Goal: Transaction & Acquisition: Purchase product/service

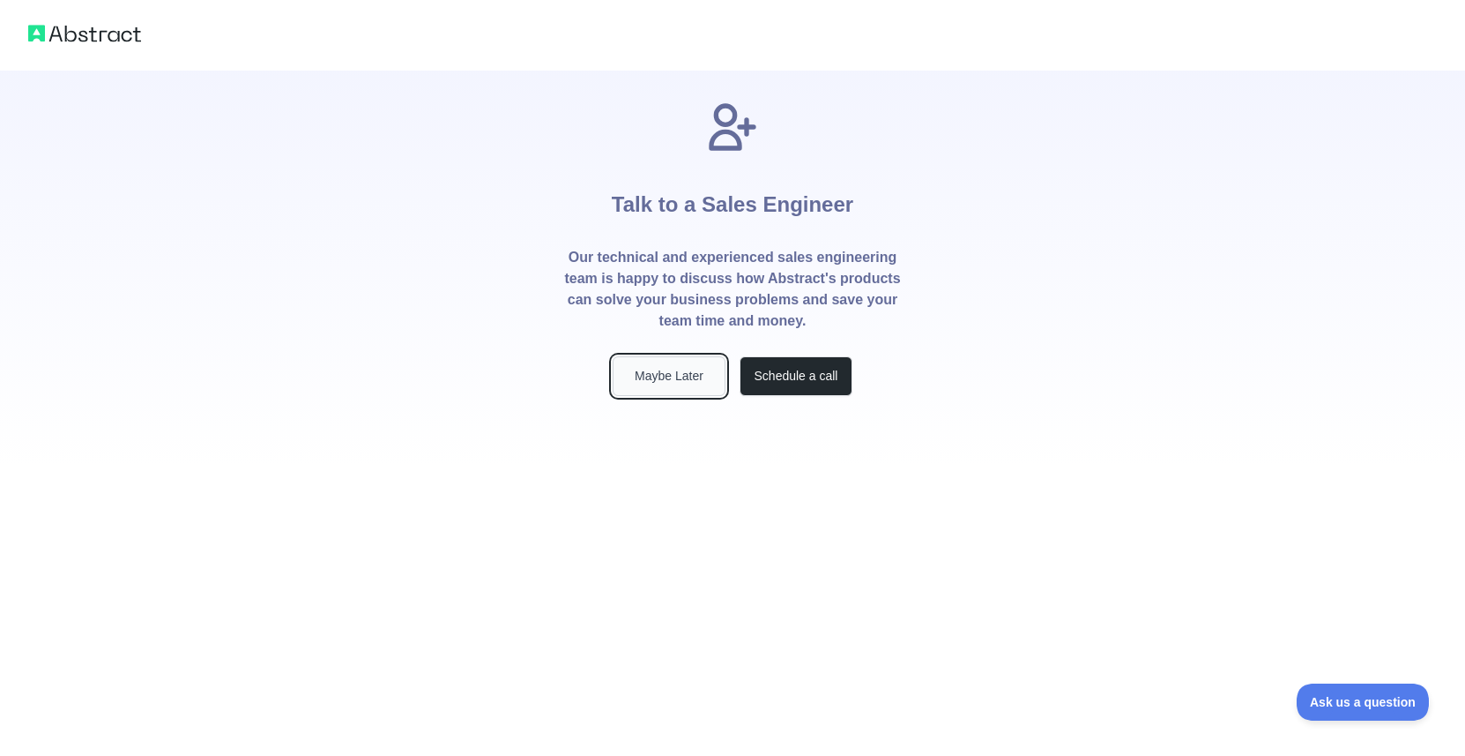
click at [693, 388] on button "Maybe Later" at bounding box center [669, 376] width 113 height 40
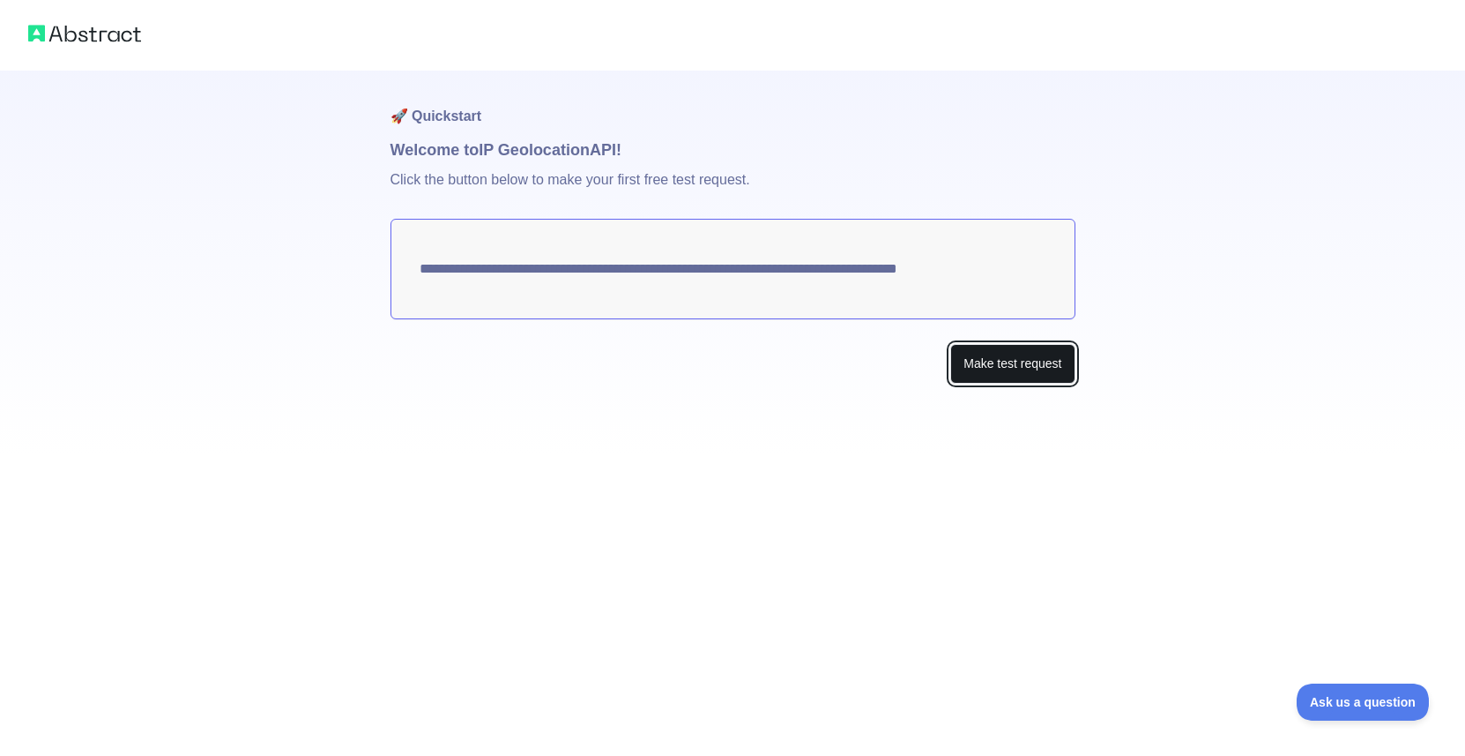
click at [1008, 371] on button "Make test request" at bounding box center [1013, 364] width 124 height 40
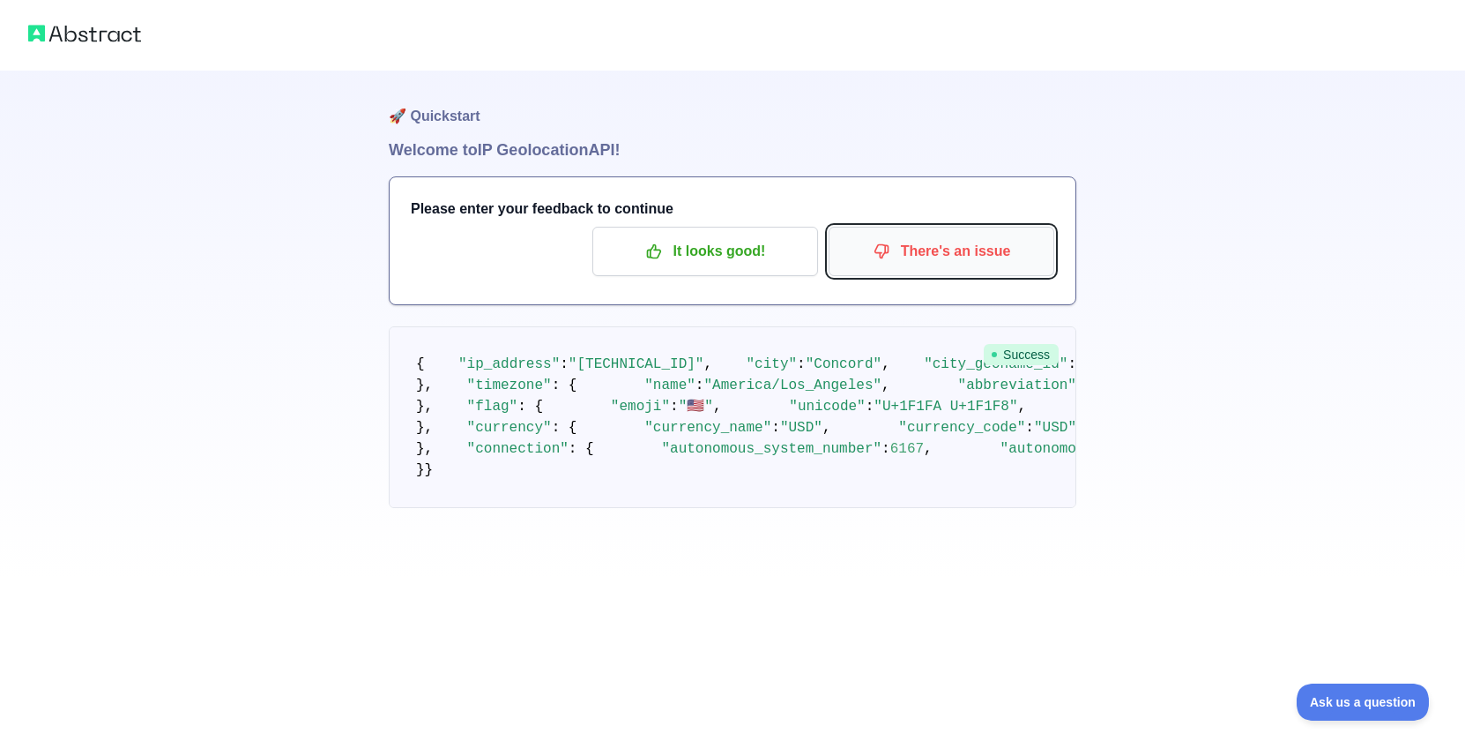
click at [874, 257] on icon "button" at bounding box center [882, 251] width 18 height 18
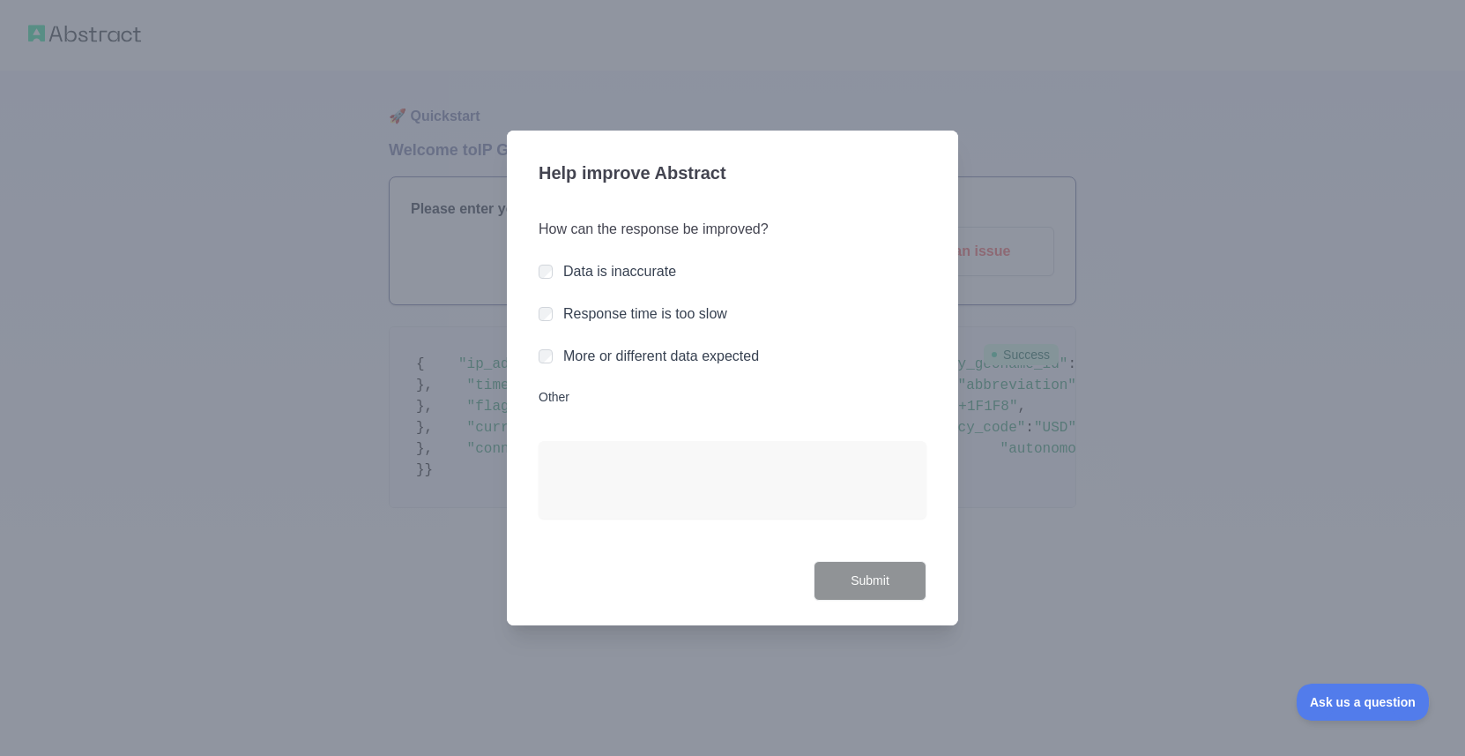
click at [638, 266] on label "Data is inaccurate" at bounding box center [619, 271] width 113 height 15
click at [893, 595] on button "Submit" at bounding box center [870, 581] width 113 height 40
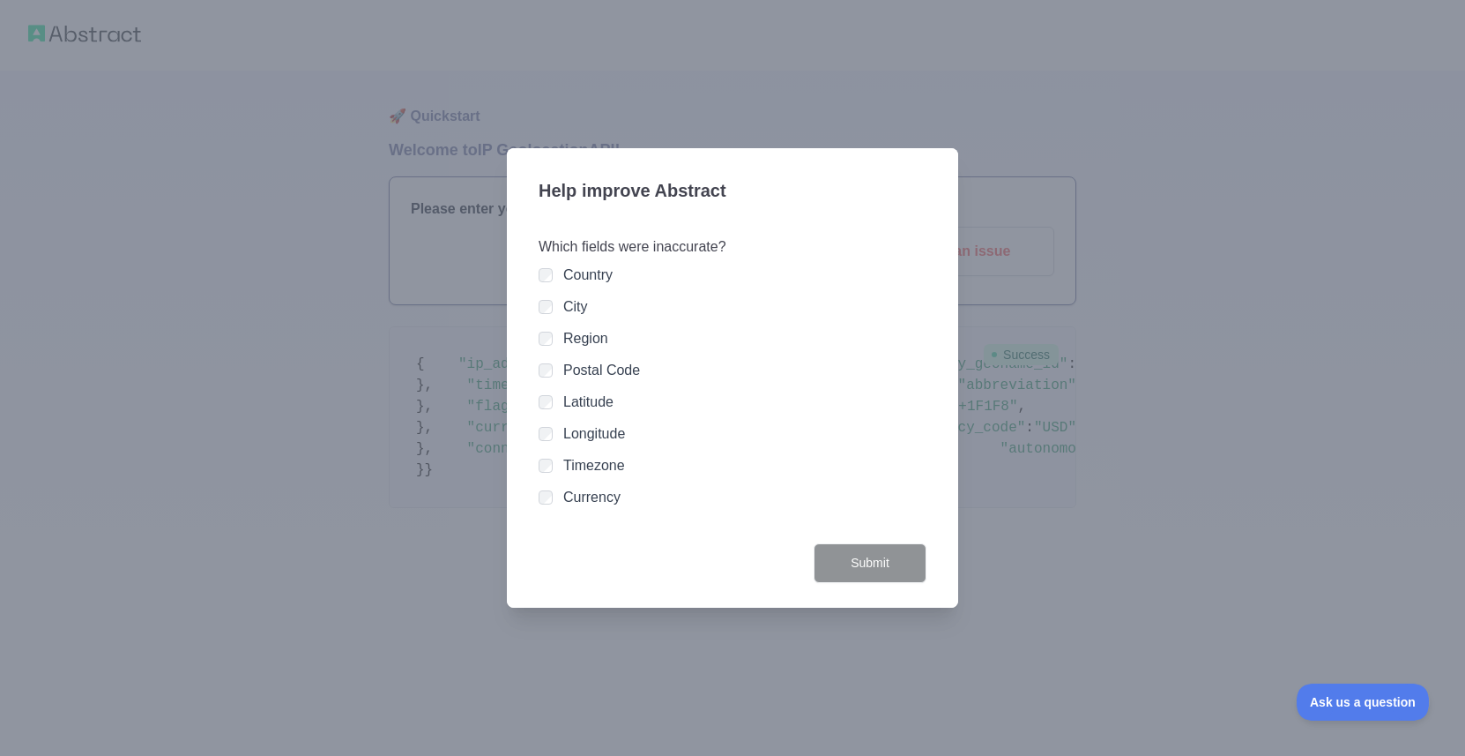
click at [564, 308] on label "City" at bounding box center [575, 306] width 25 height 15
click at [850, 555] on button "Submit" at bounding box center [870, 563] width 113 height 40
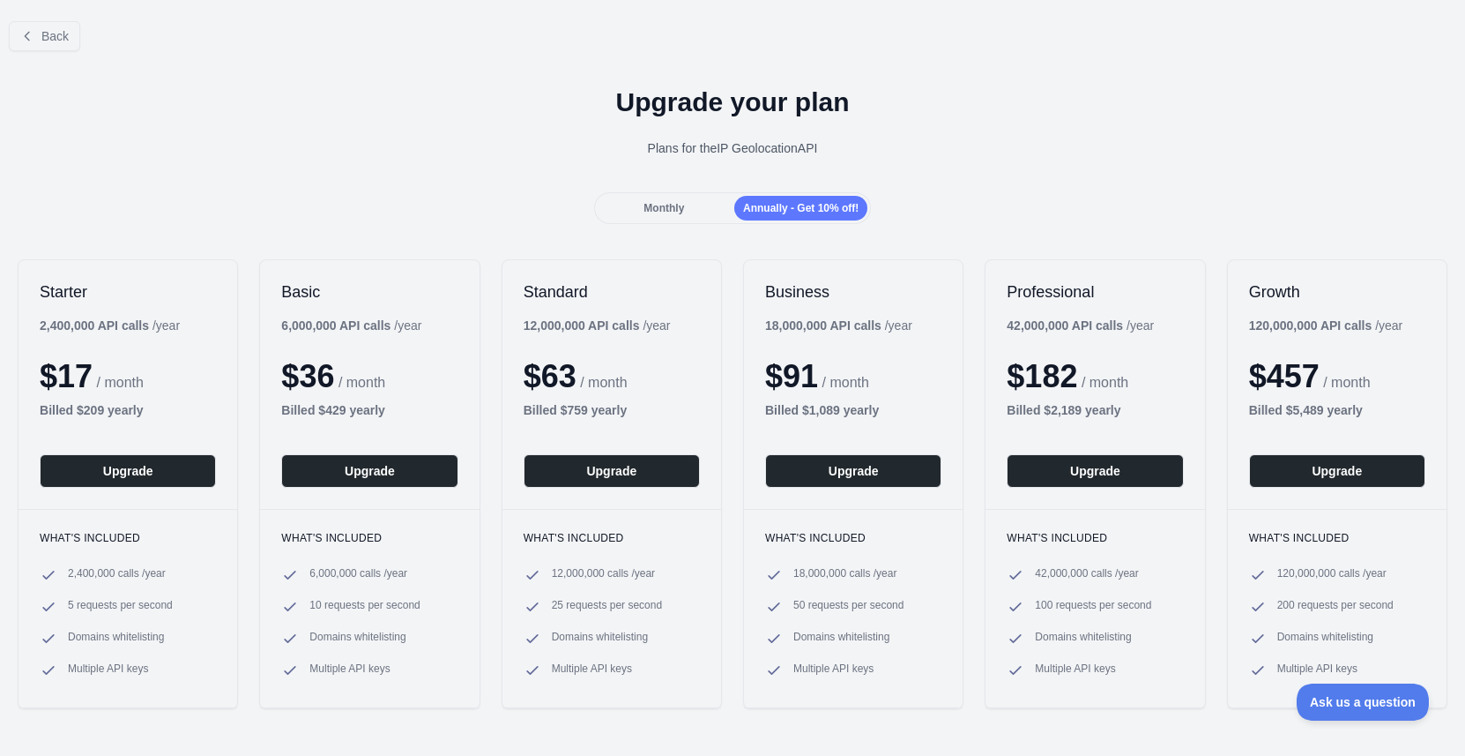
click at [683, 197] on div "Monthly" at bounding box center [664, 208] width 133 height 25
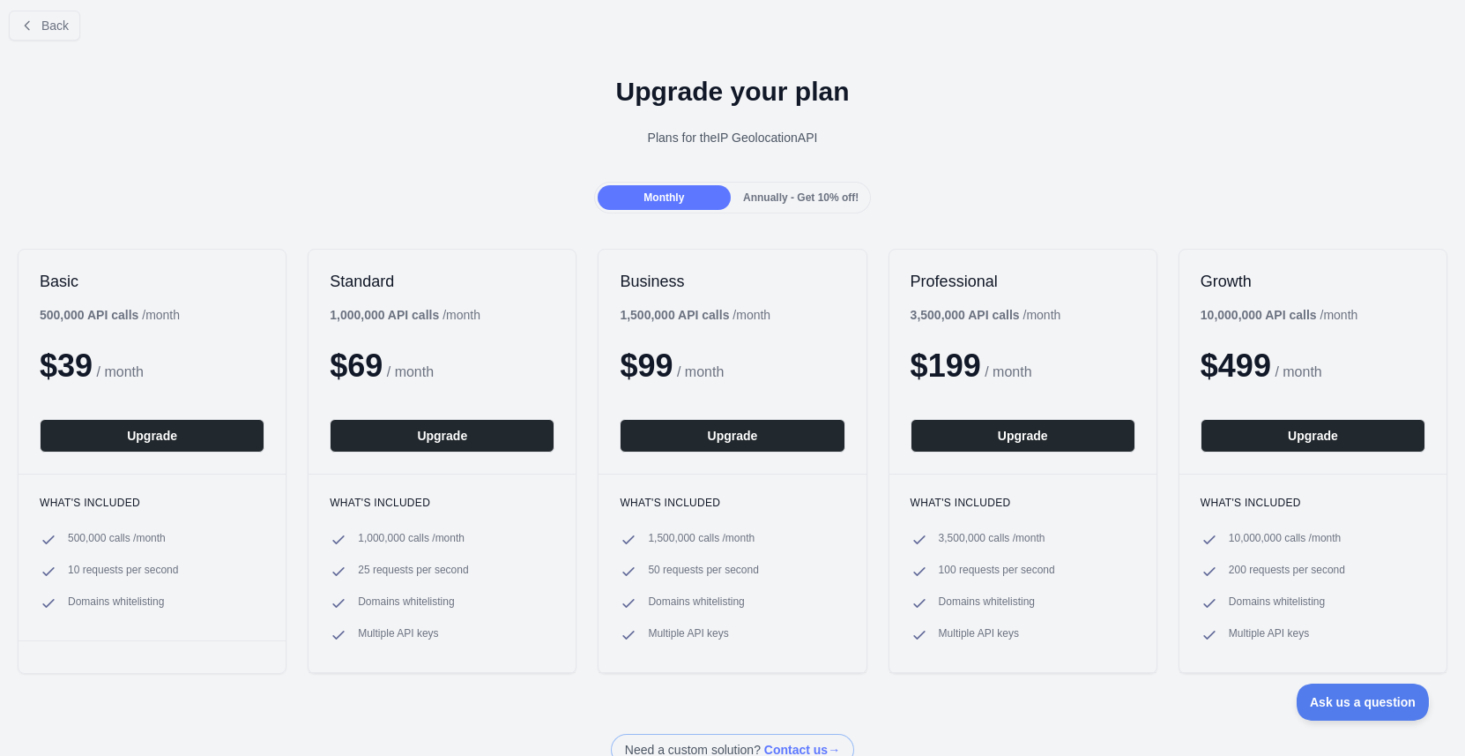
scroll to position [11, 0]
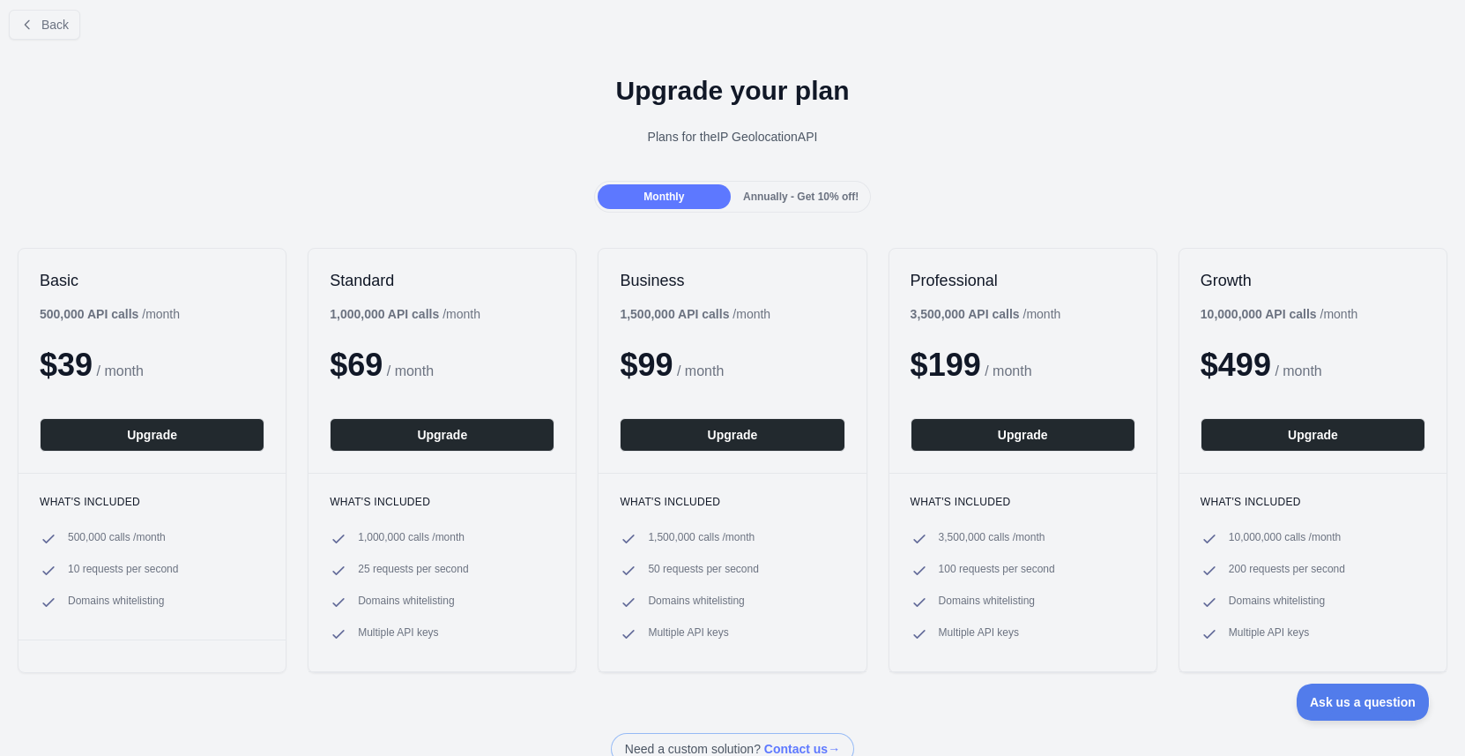
click at [802, 201] on span "Annually - Get 10% off!" at bounding box center [801, 196] width 116 height 12
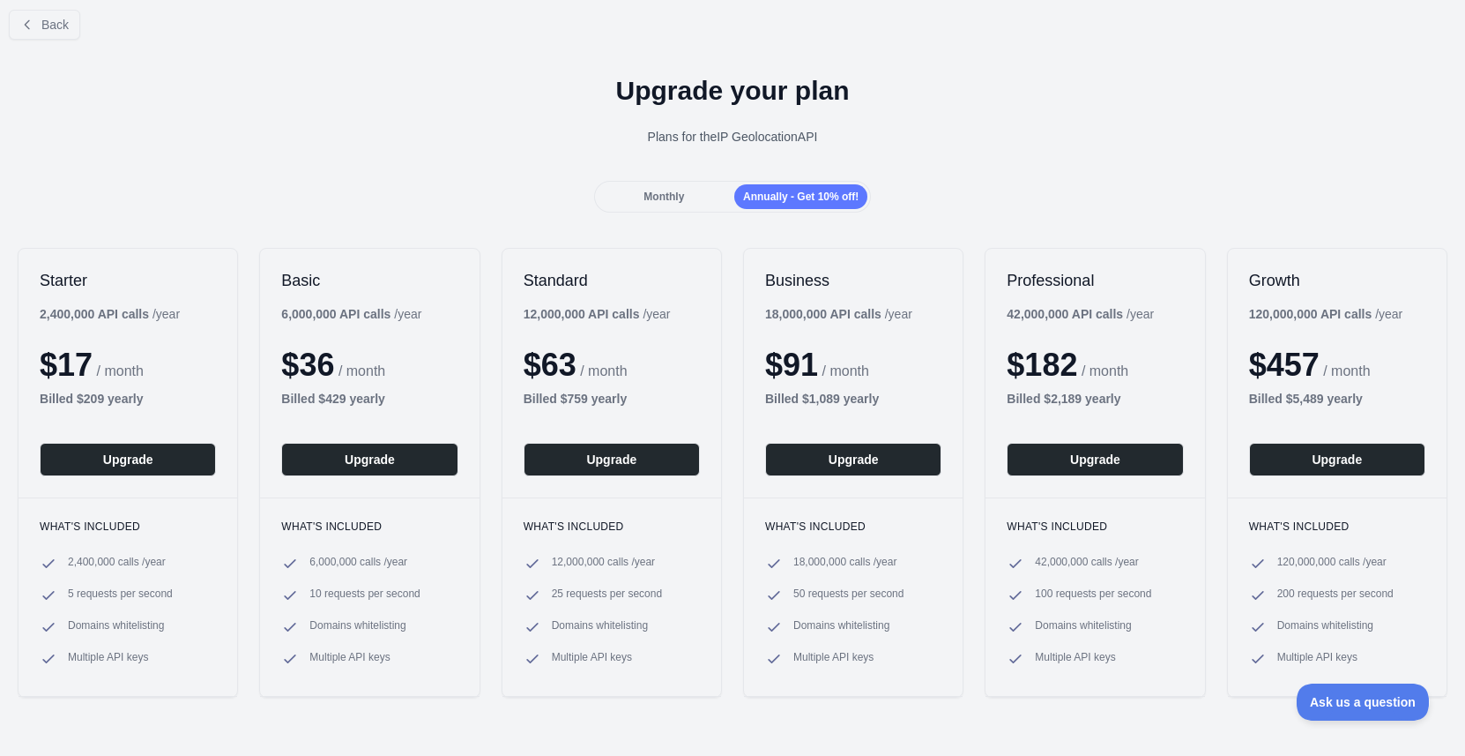
click at [690, 205] on div "Monthly" at bounding box center [664, 196] width 133 height 25
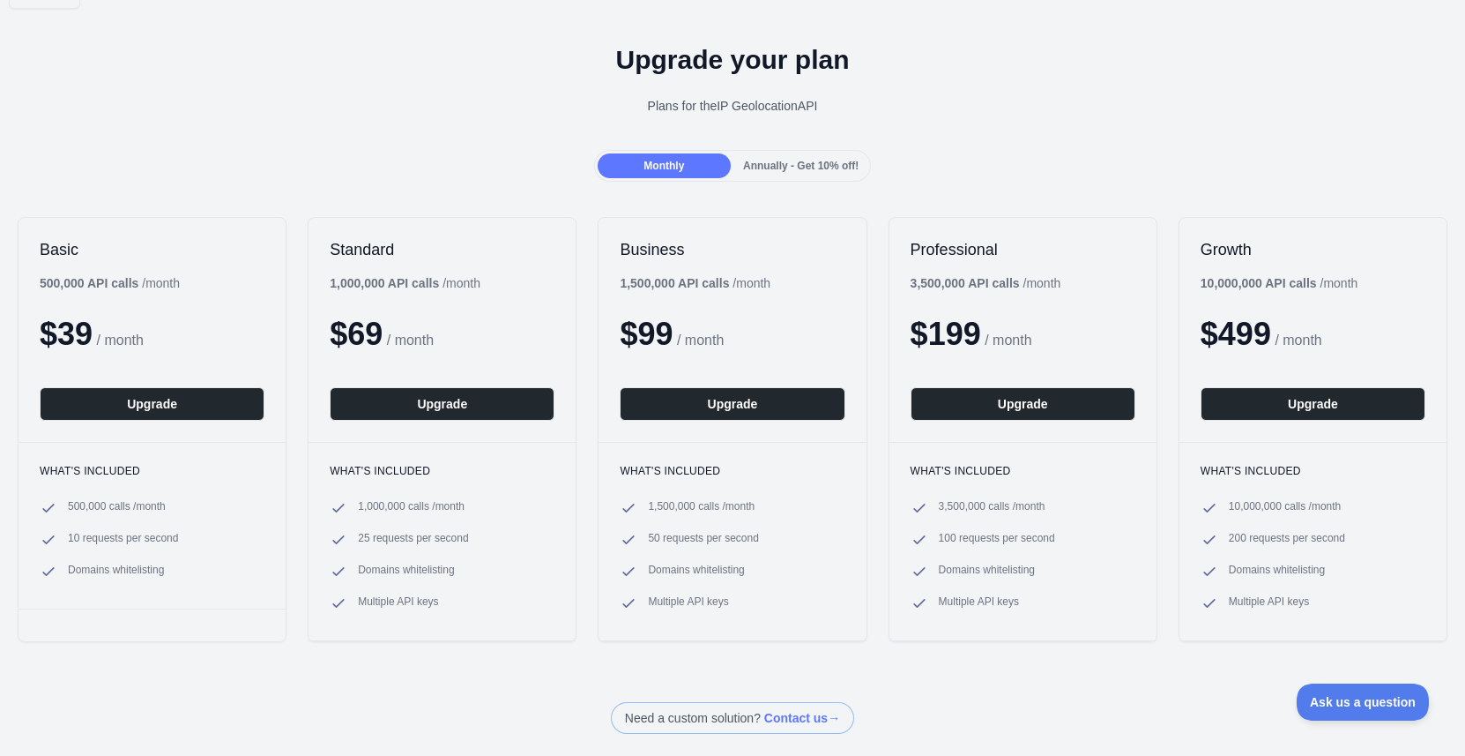
scroll to position [35, 0]
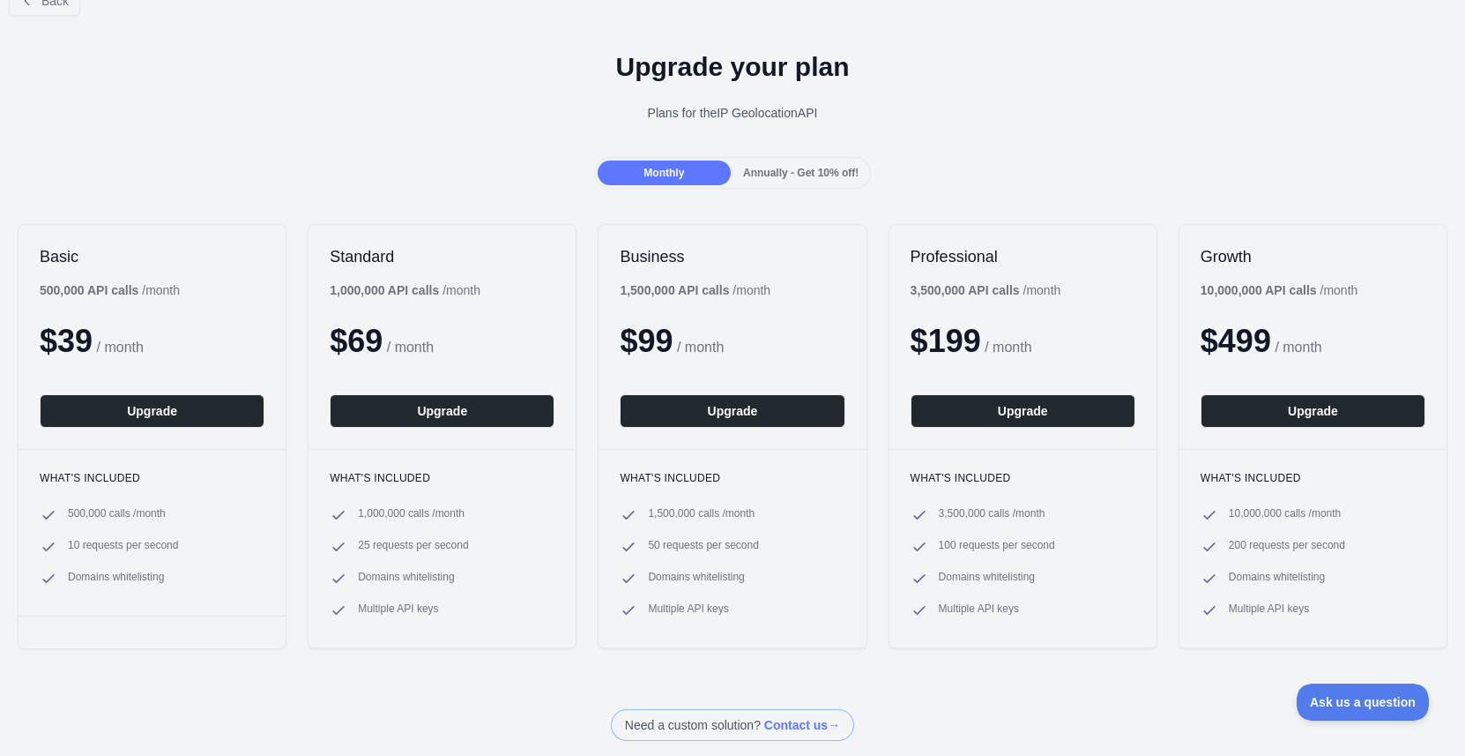
click at [794, 167] on span "Annually - Get 10% off!" at bounding box center [801, 173] width 116 height 12
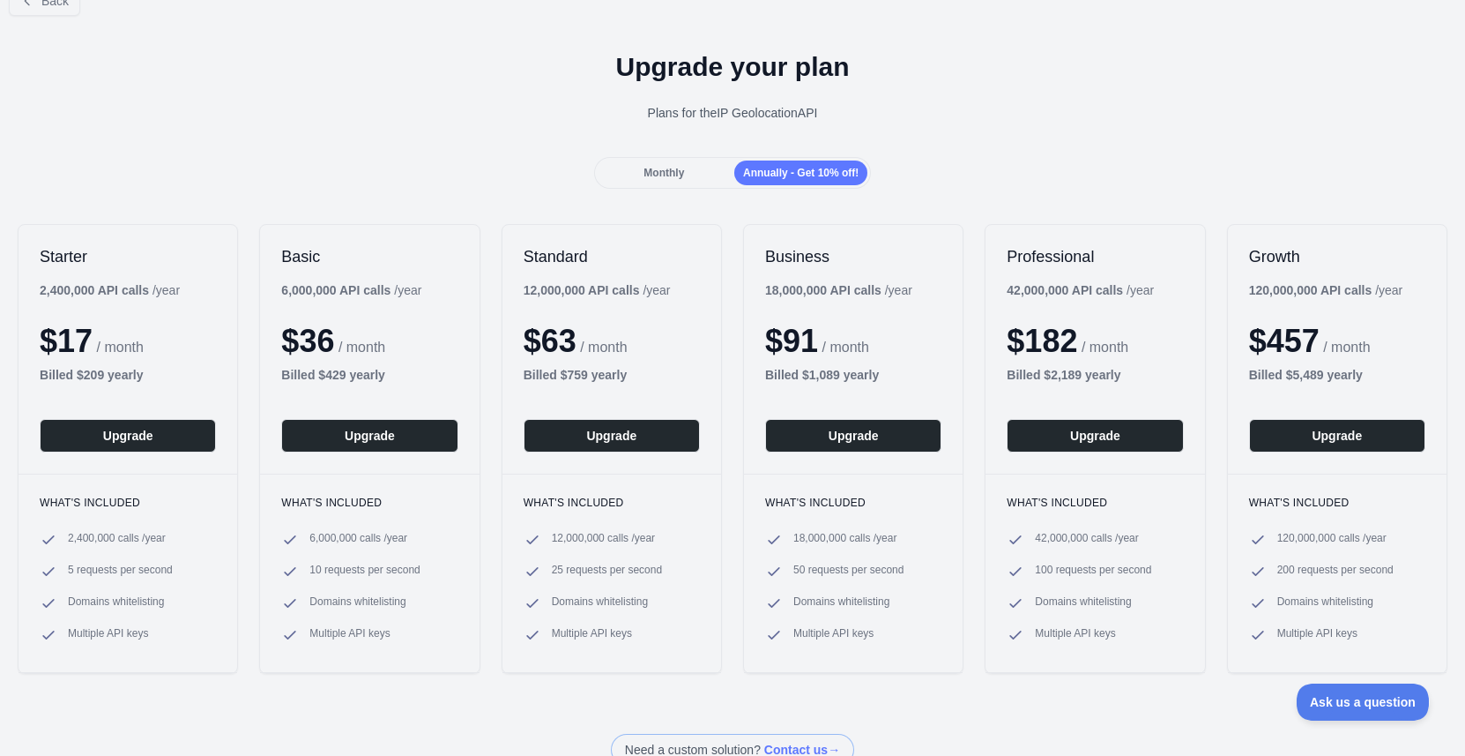
click at [701, 174] on div "Monthly" at bounding box center [664, 172] width 133 height 25
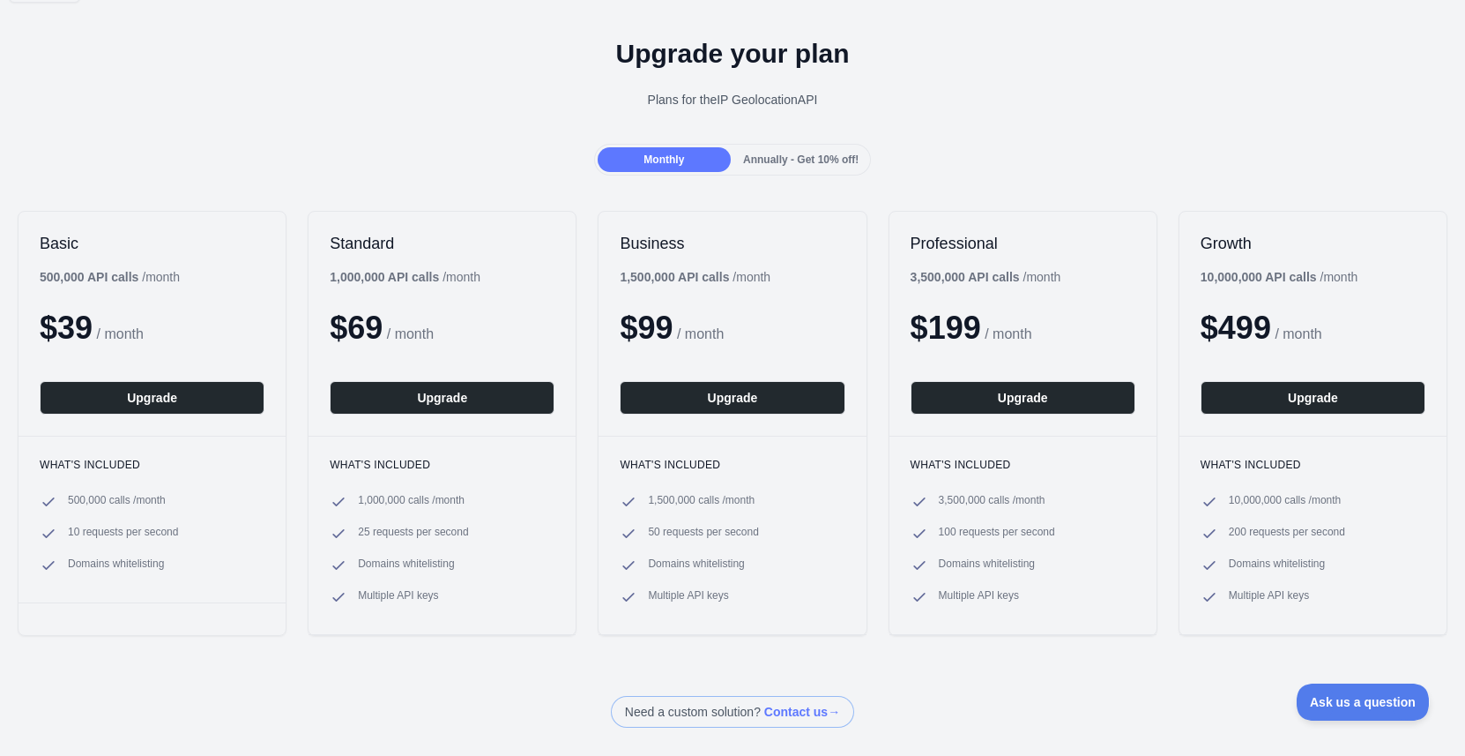
scroll to position [0, 0]
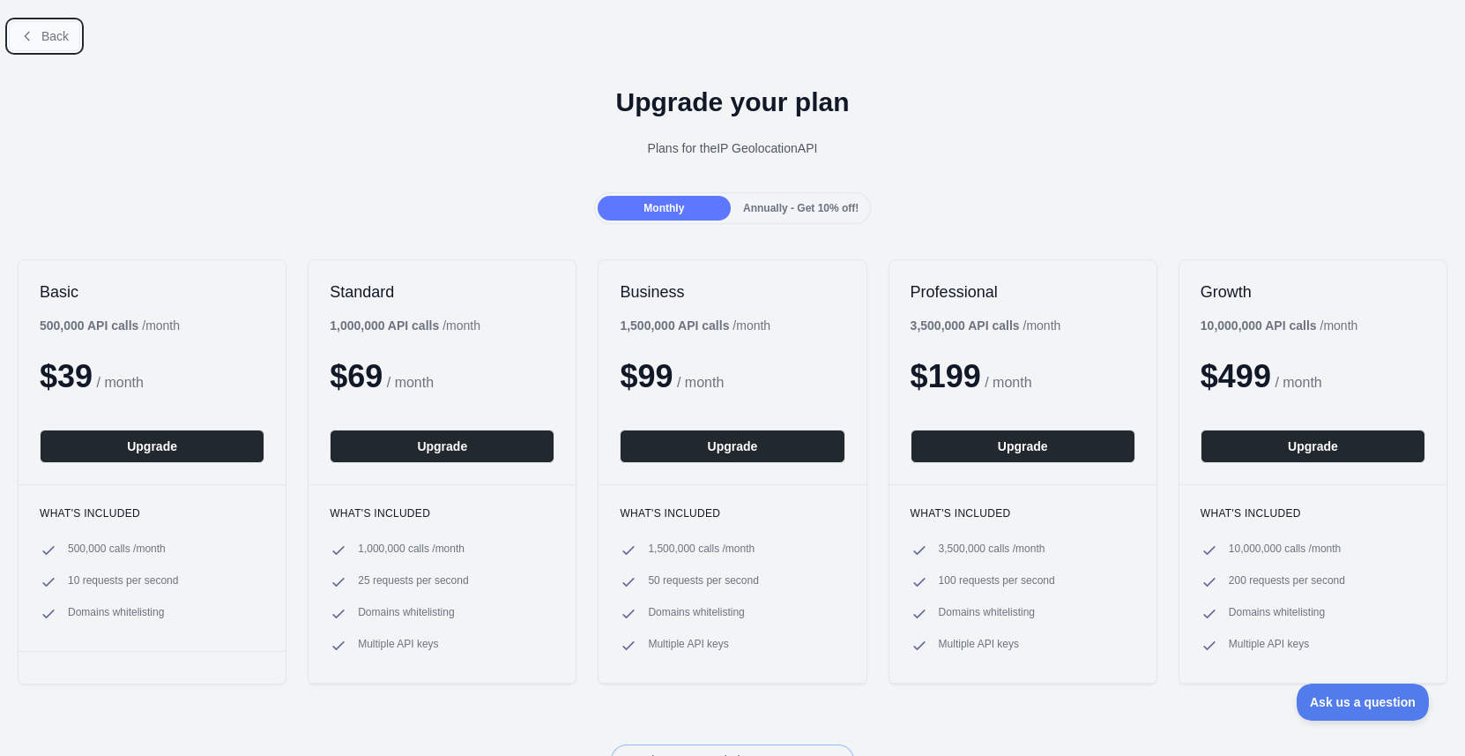
click at [35, 34] on button "Back" at bounding box center [44, 36] width 71 height 30
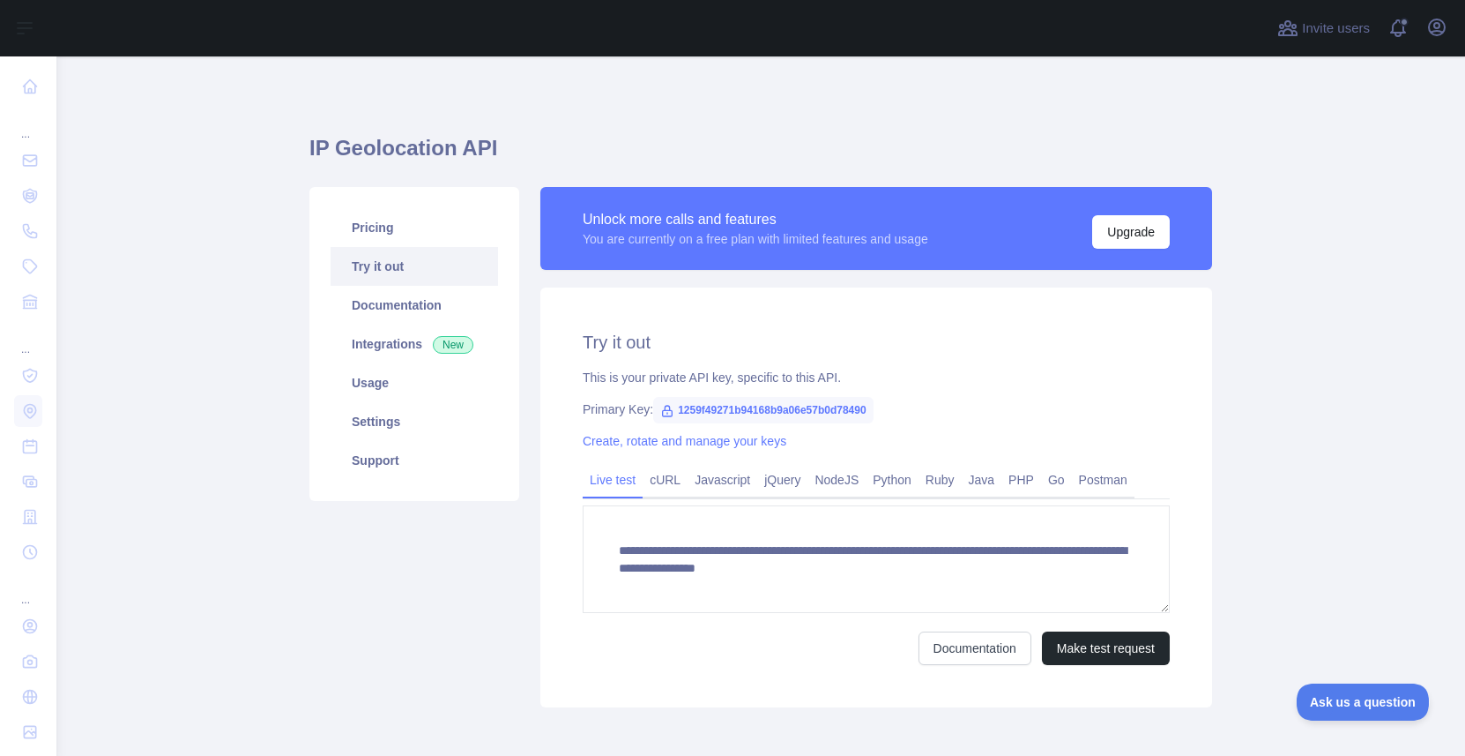
click at [199, 192] on main "**********" at bounding box center [760, 405] width 1409 height 699
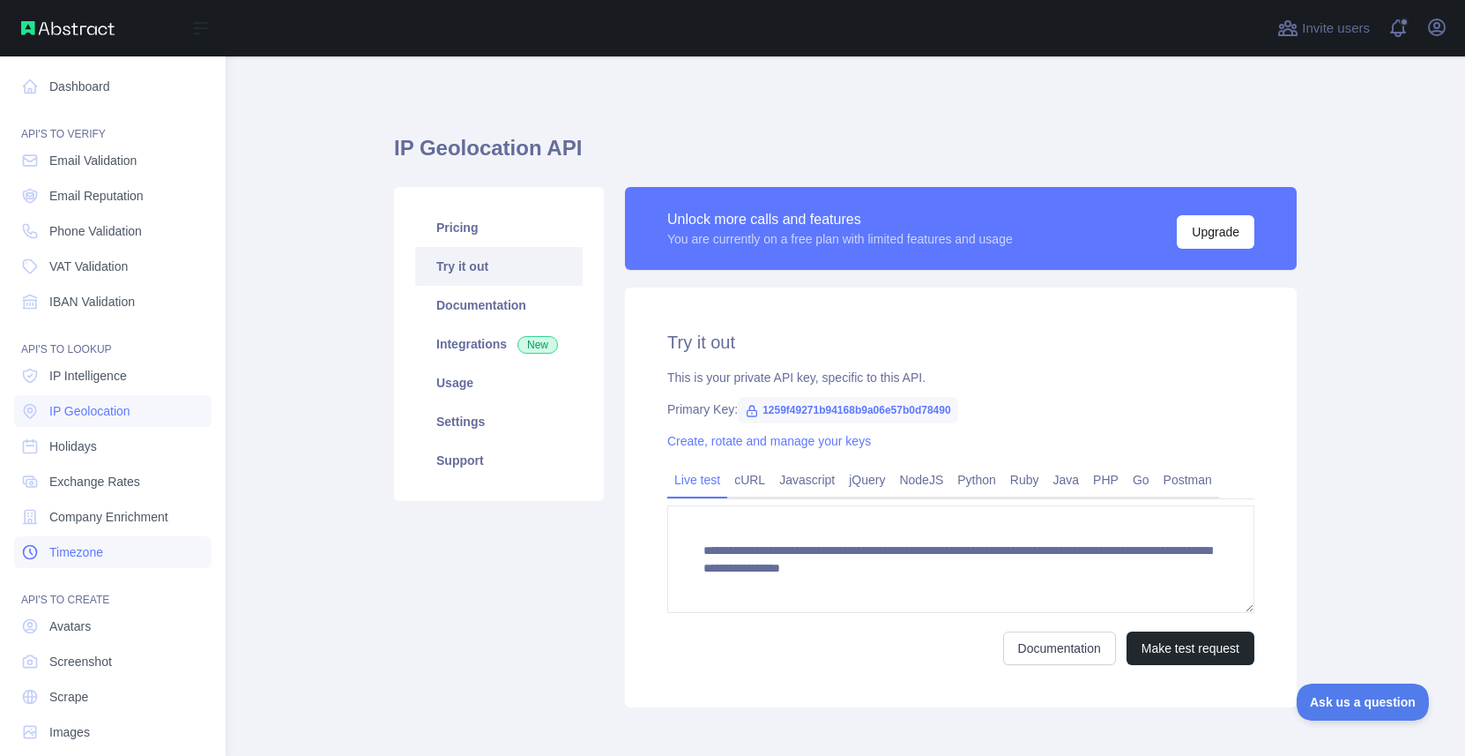
click at [117, 548] on link "Timezone" at bounding box center [113, 552] width 198 height 32
click at [101, 362] on link "IP Intelligence" at bounding box center [113, 376] width 198 height 32
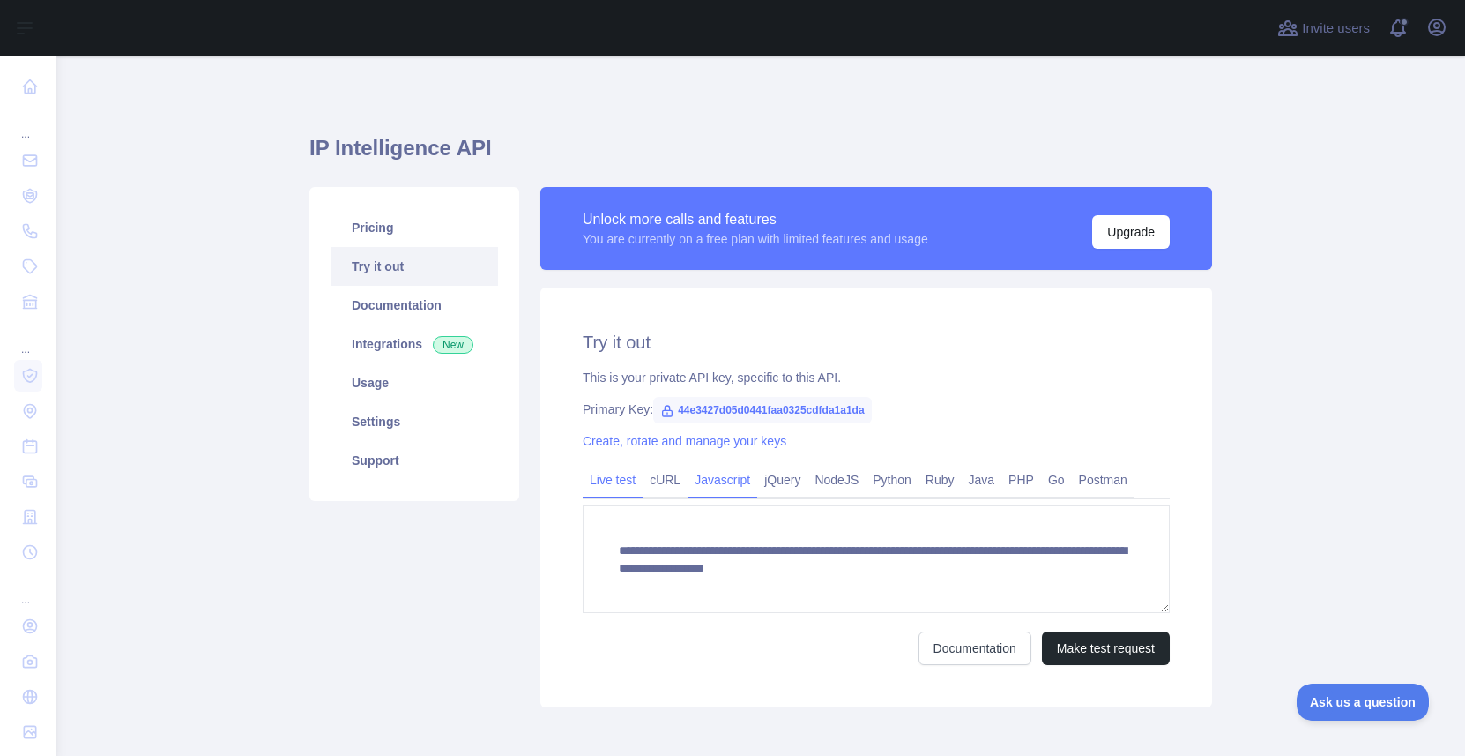
click at [712, 485] on link "Javascript" at bounding box center [723, 480] width 70 height 28
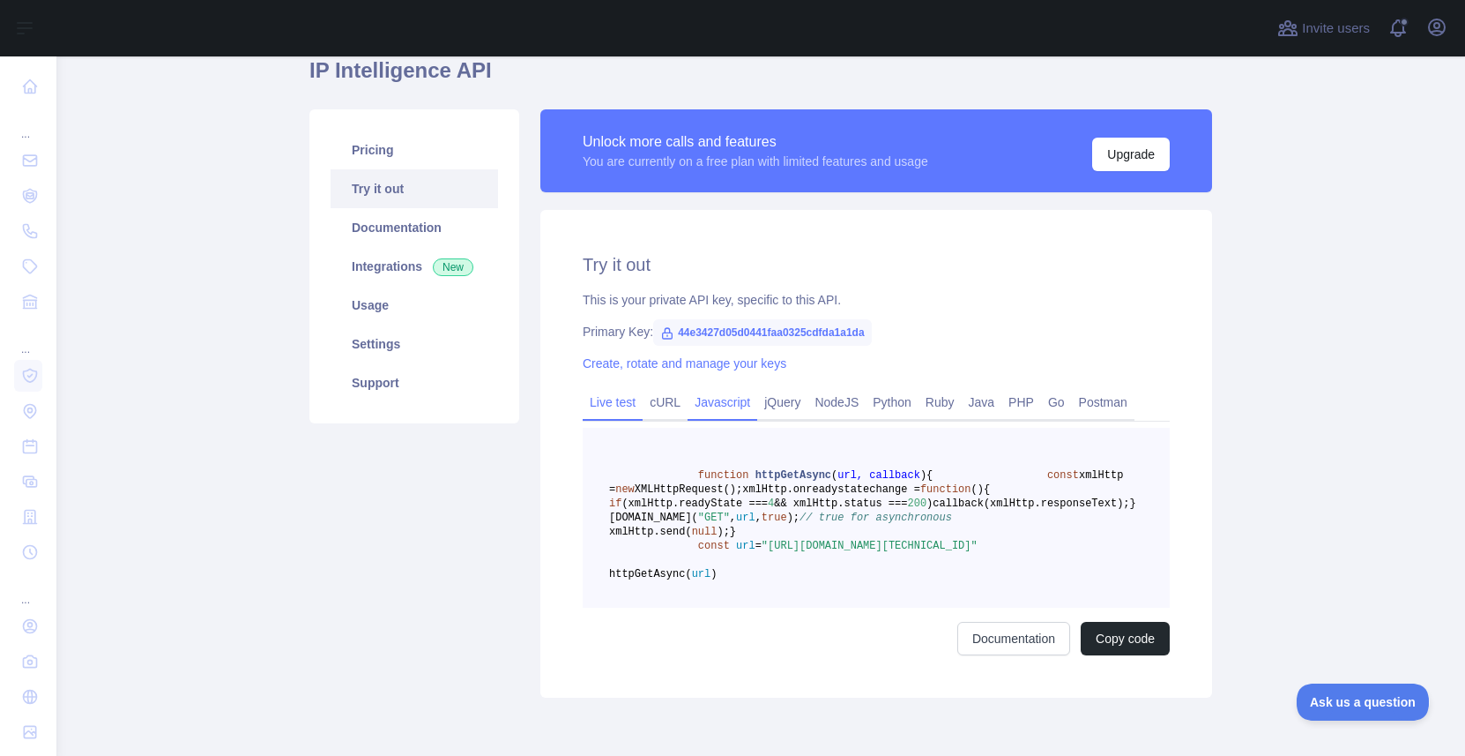
scroll to position [18, 0]
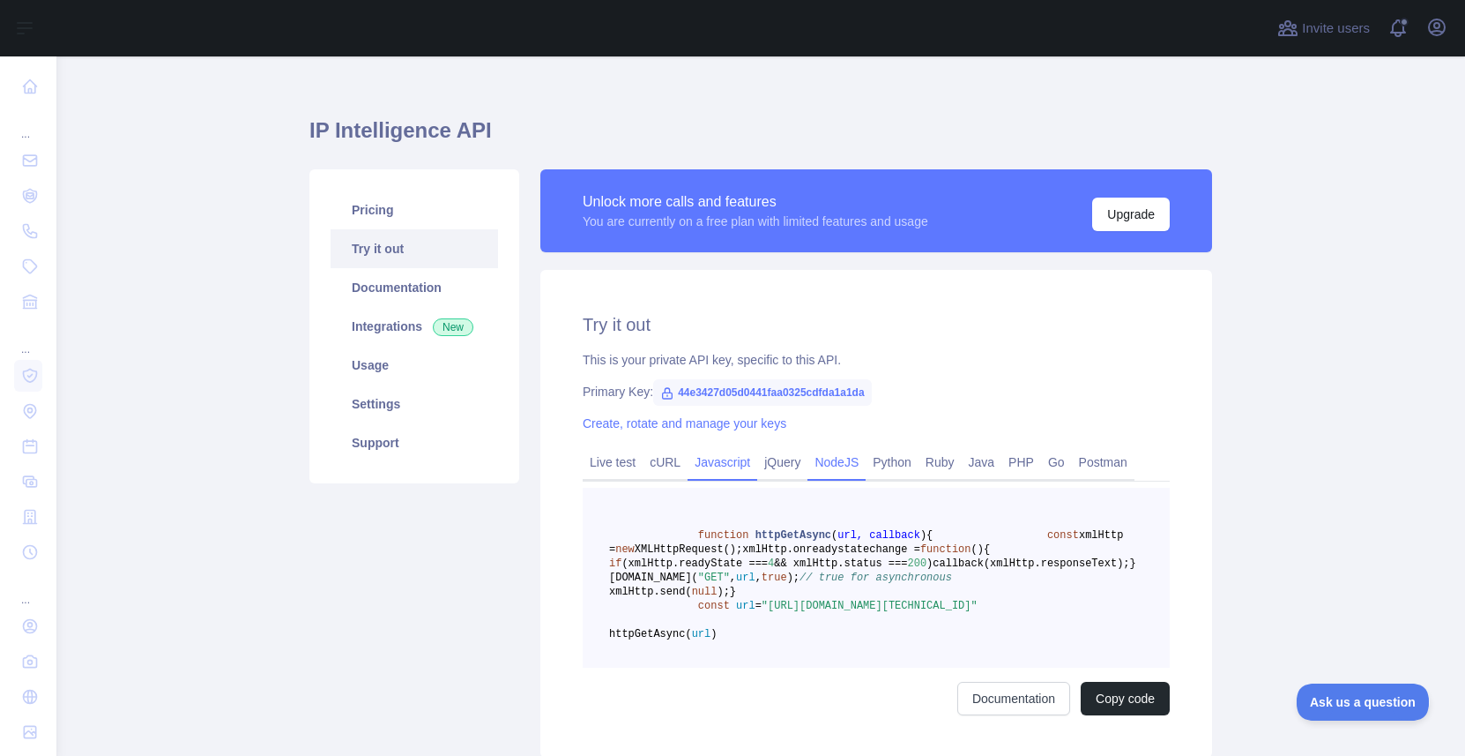
click at [843, 459] on link "NodeJS" at bounding box center [837, 462] width 58 height 28
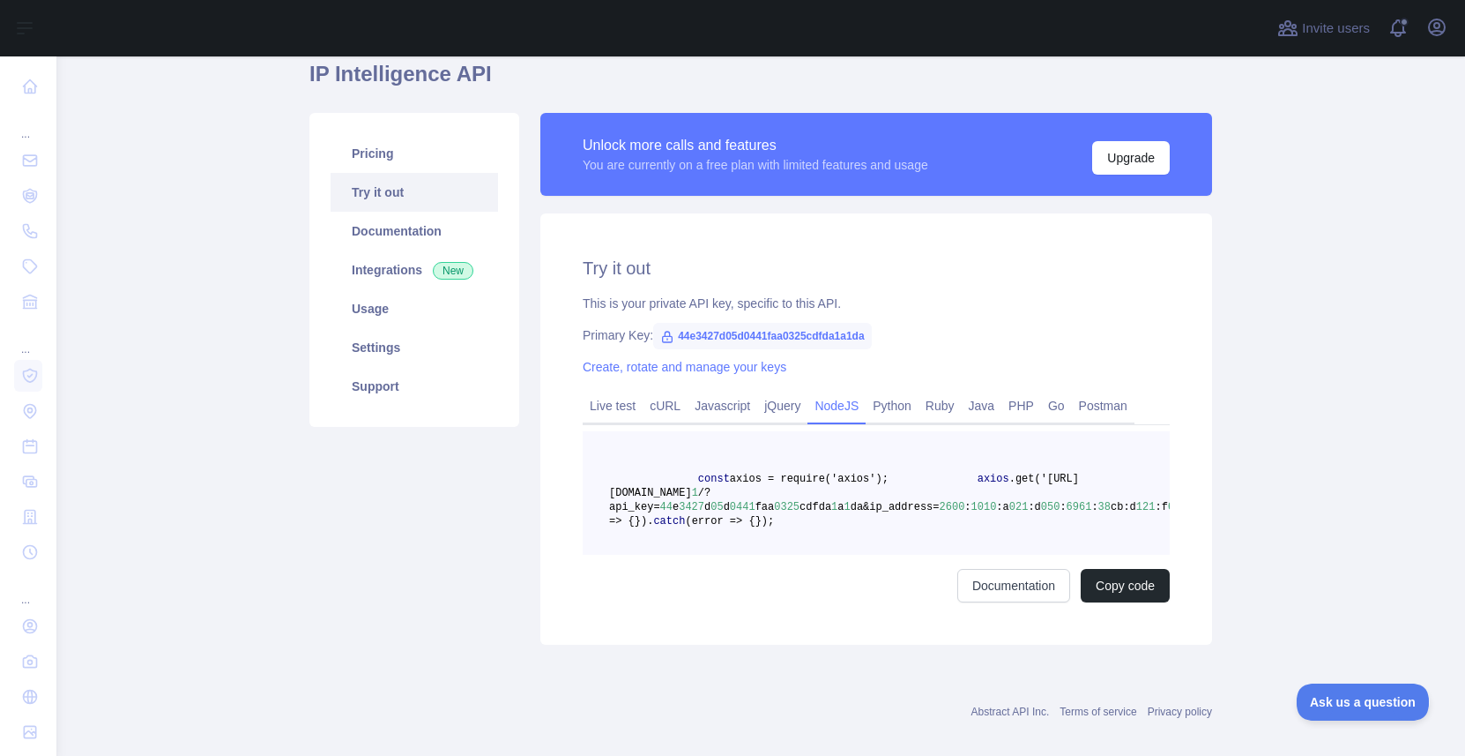
scroll to position [76, 0]
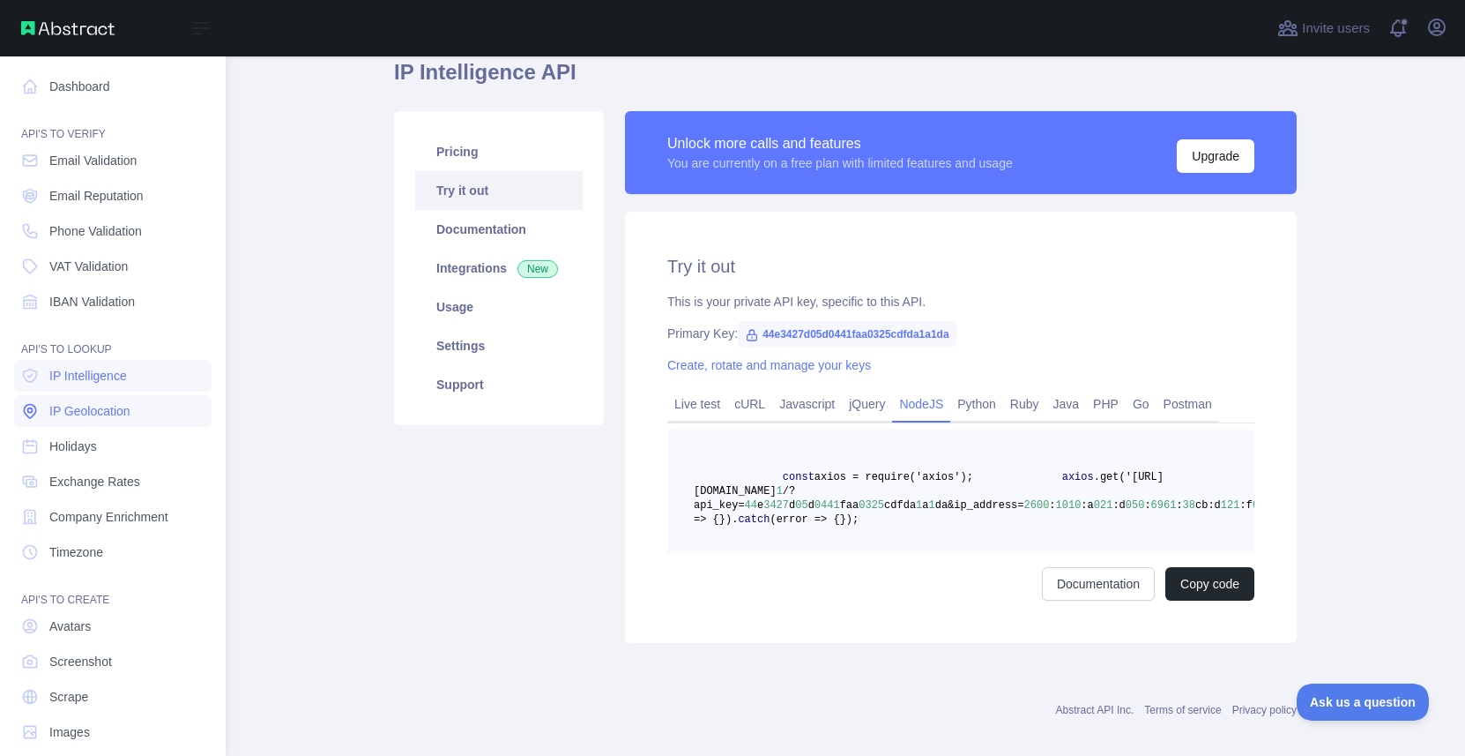
click at [70, 406] on span "IP Geolocation" at bounding box center [89, 411] width 81 height 18
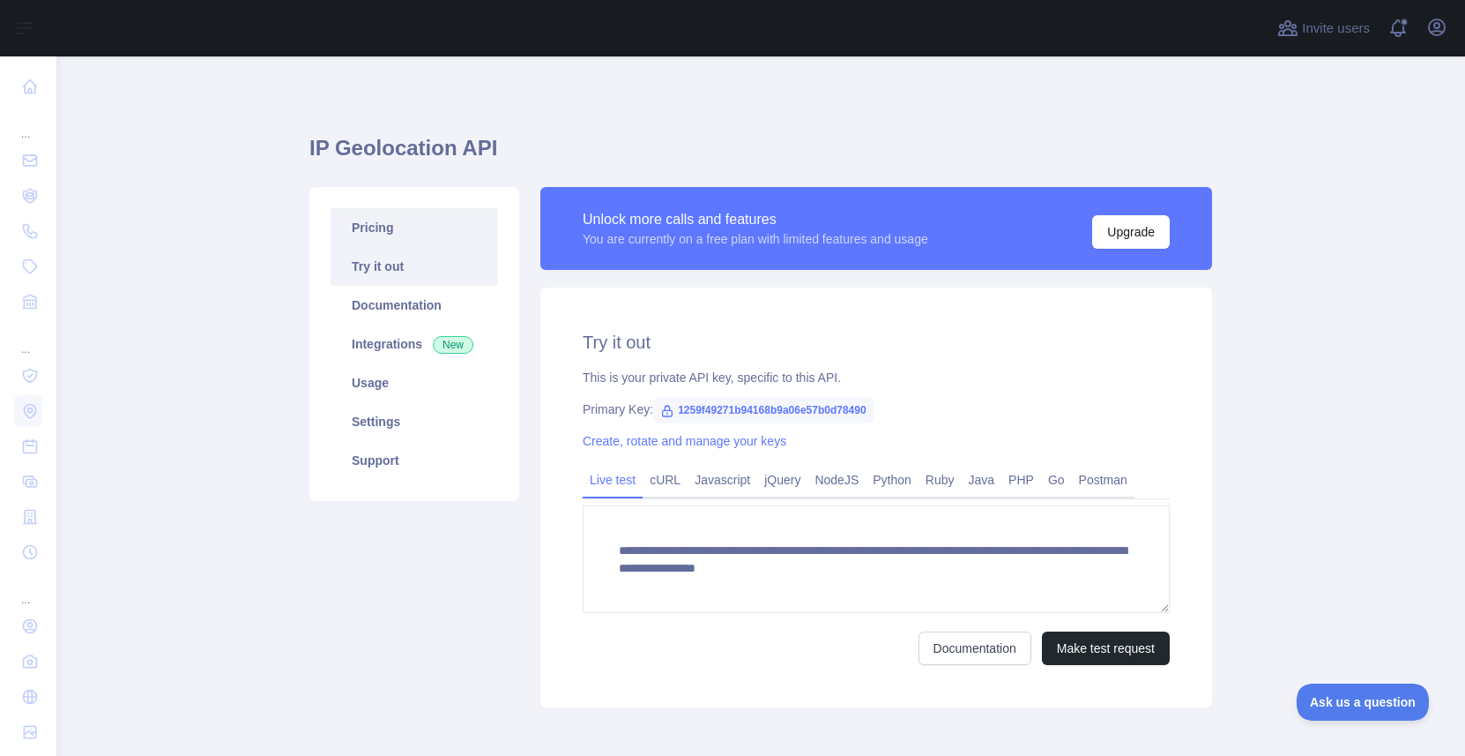
click at [432, 240] on link "Pricing" at bounding box center [415, 227] width 168 height 39
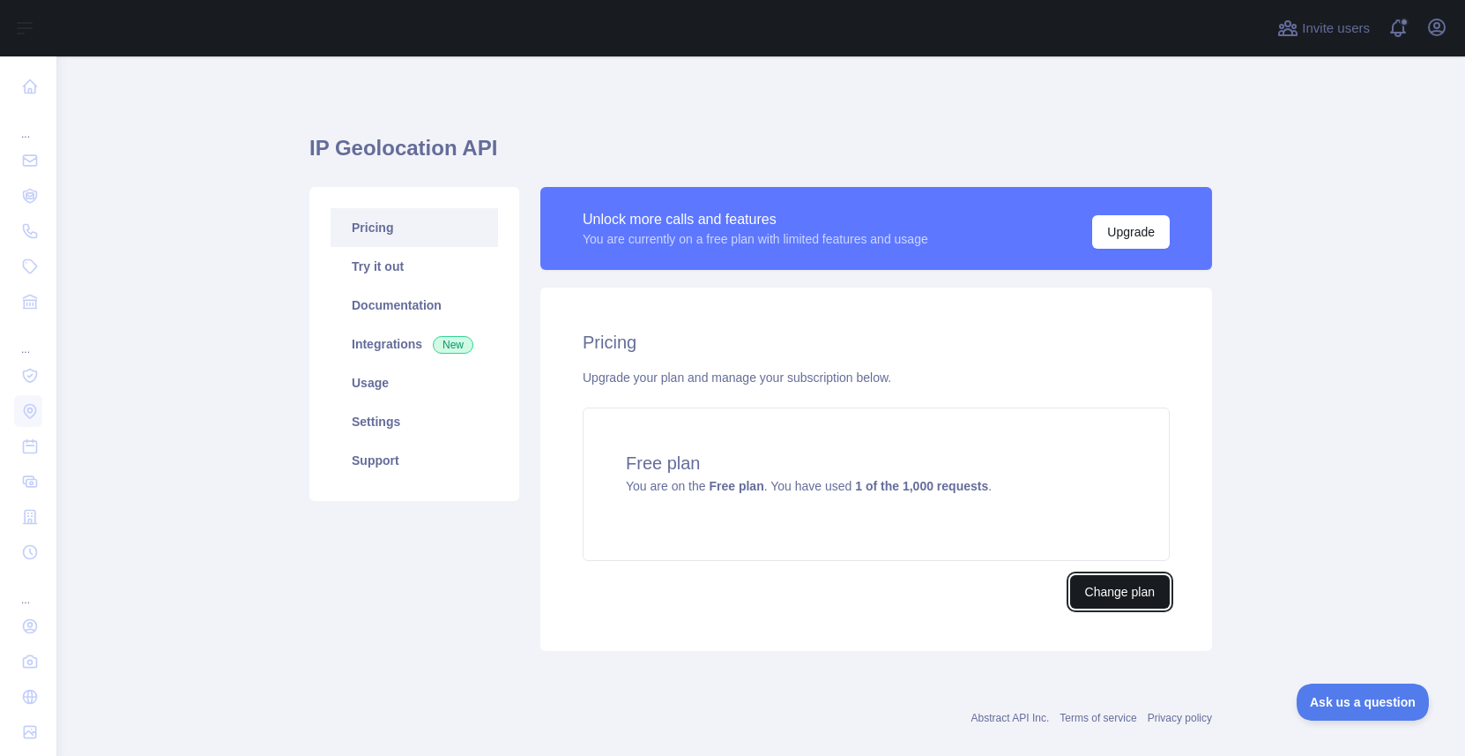
click at [1083, 595] on button "Change plan" at bounding box center [1120, 592] width 100 height 34
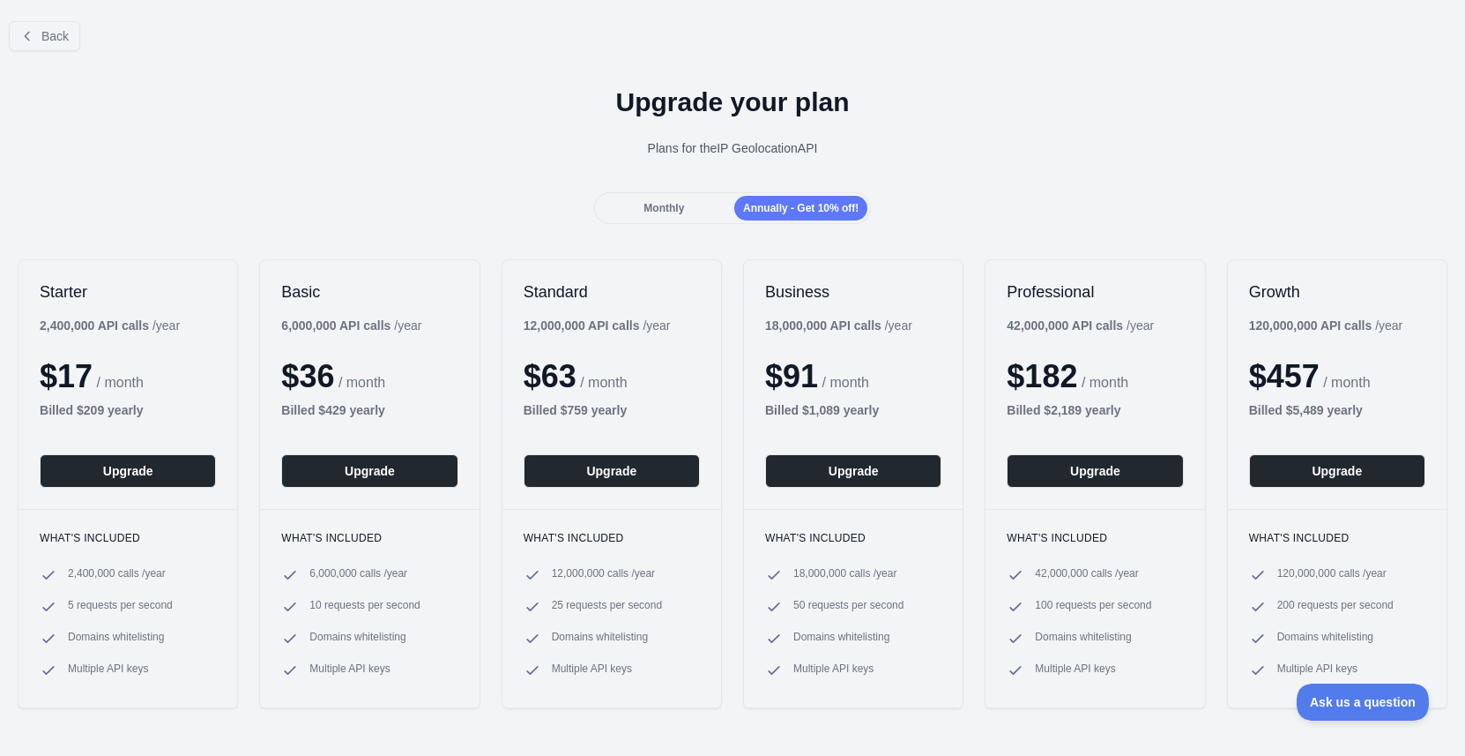
click at [665, 211] on span "Monthly" at bounding box center [664, 208] width 41 height 12
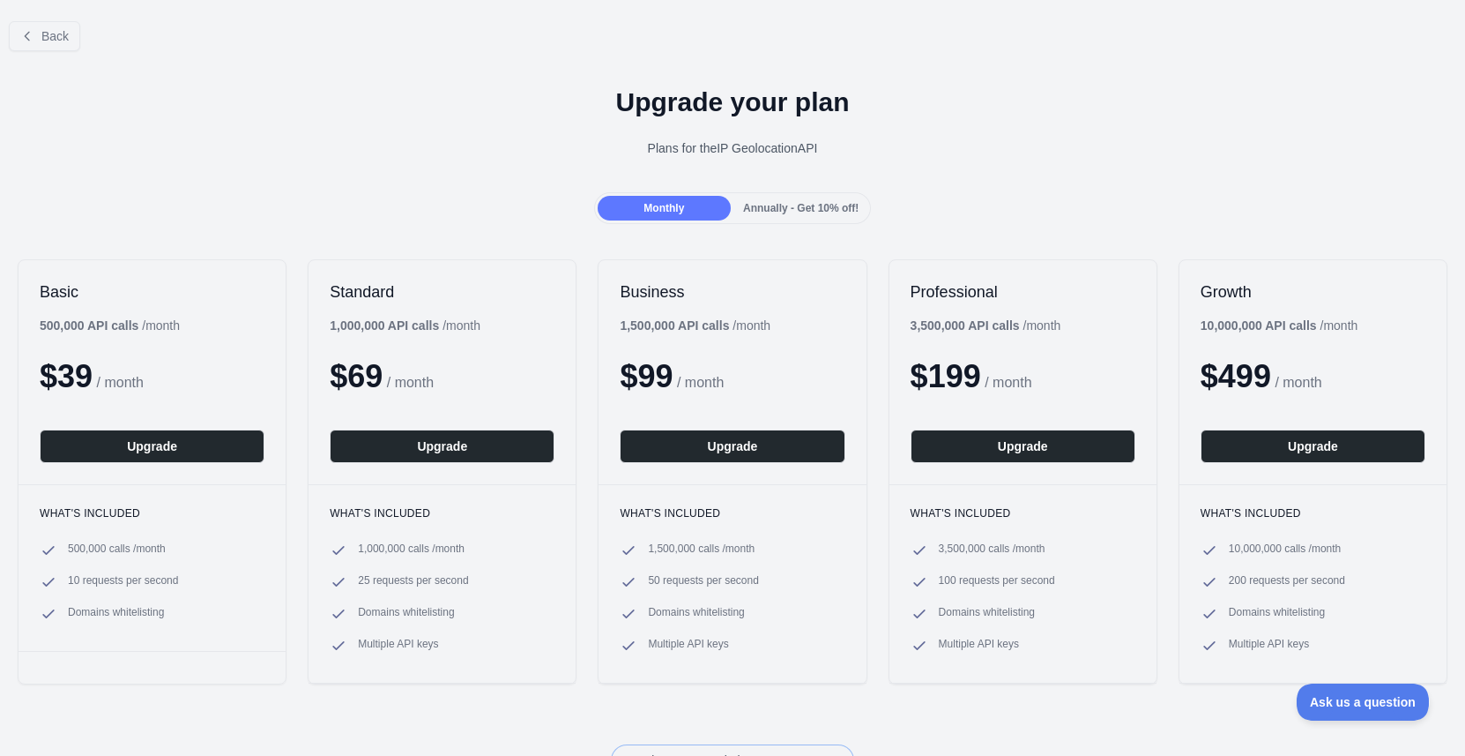
click at [797, 210] on span "Annually - Get 10% off!" at bounding box center [801, 208] width 116 height 12
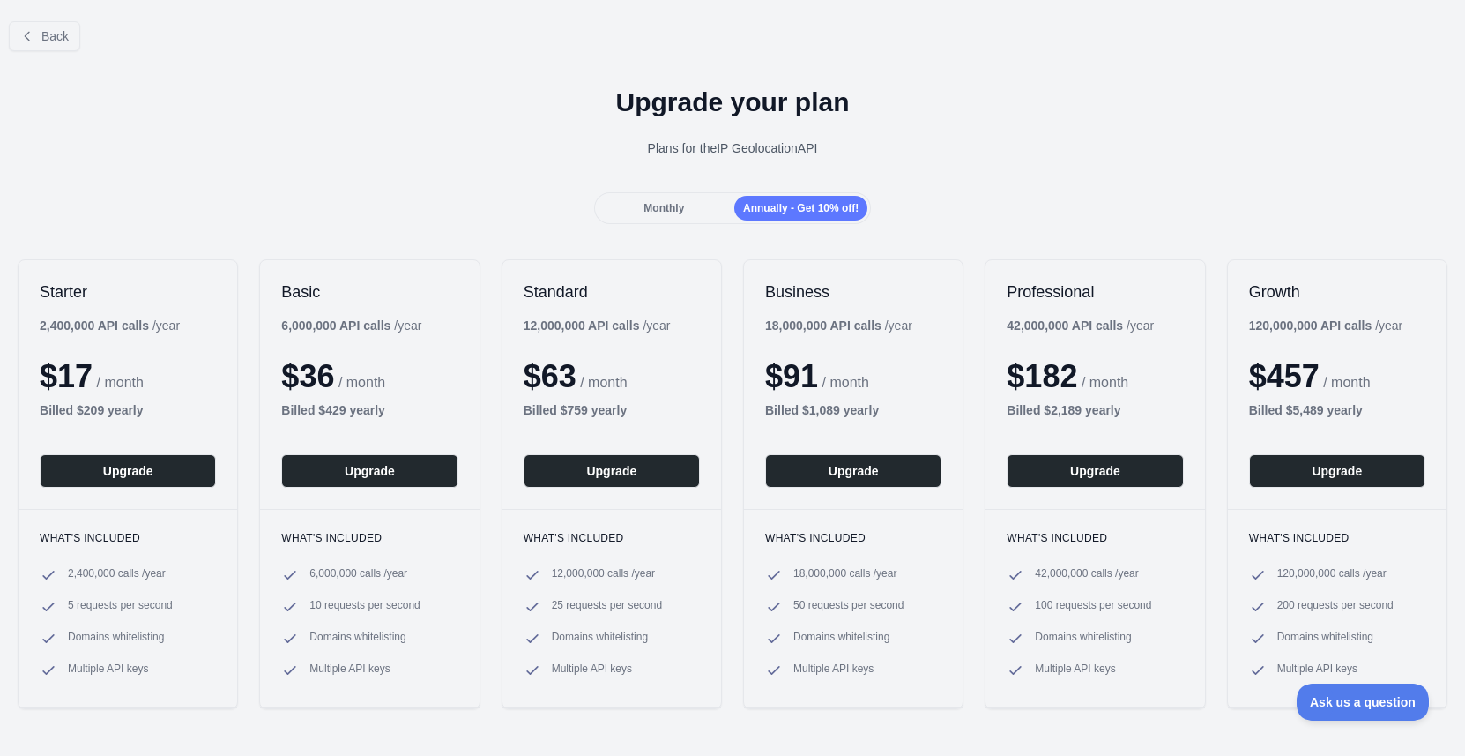
click at [694, 211] on div "Monthly" at bounding box center [664, 208] width 133 height 25
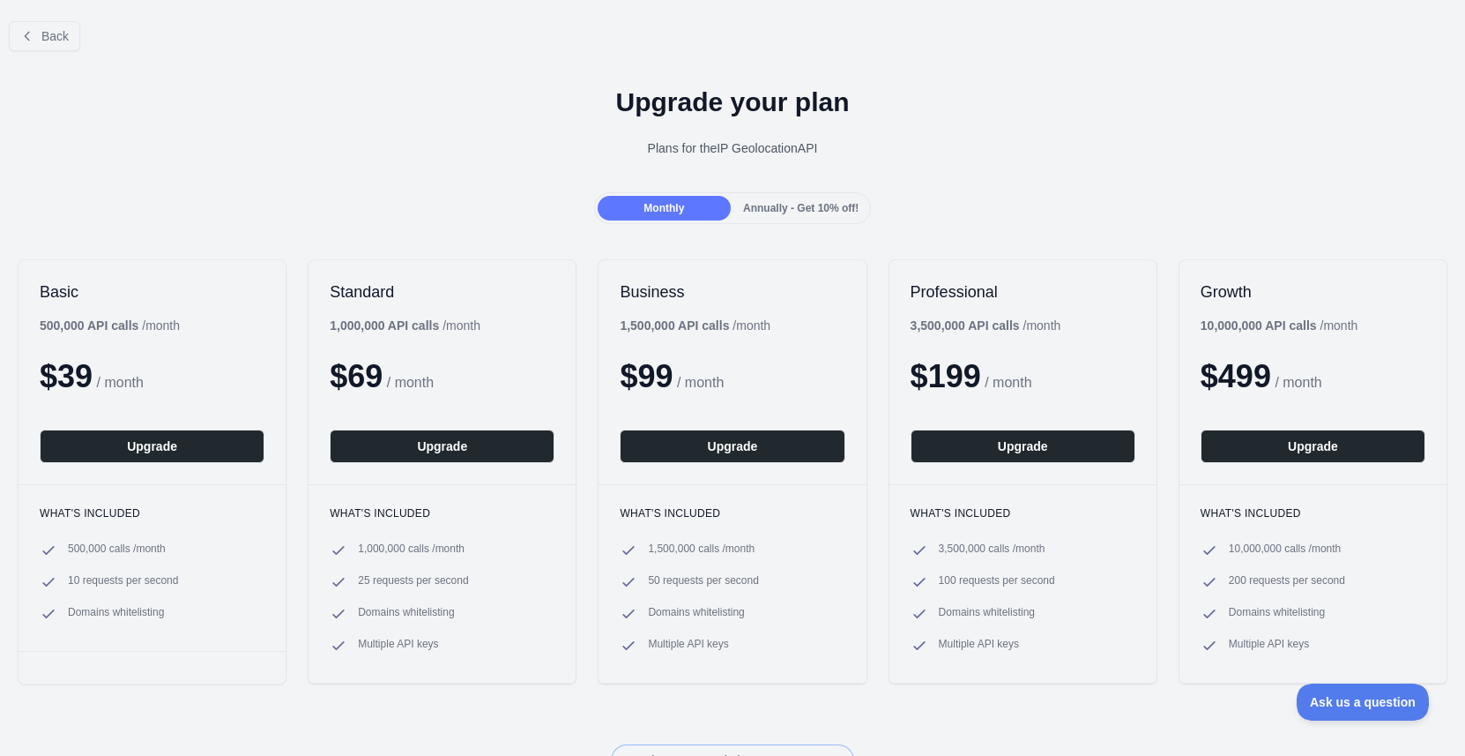
click at [808, 202] on span "Annually - Get 10% off!" at bounding box center [801, 208] width 116 height 12
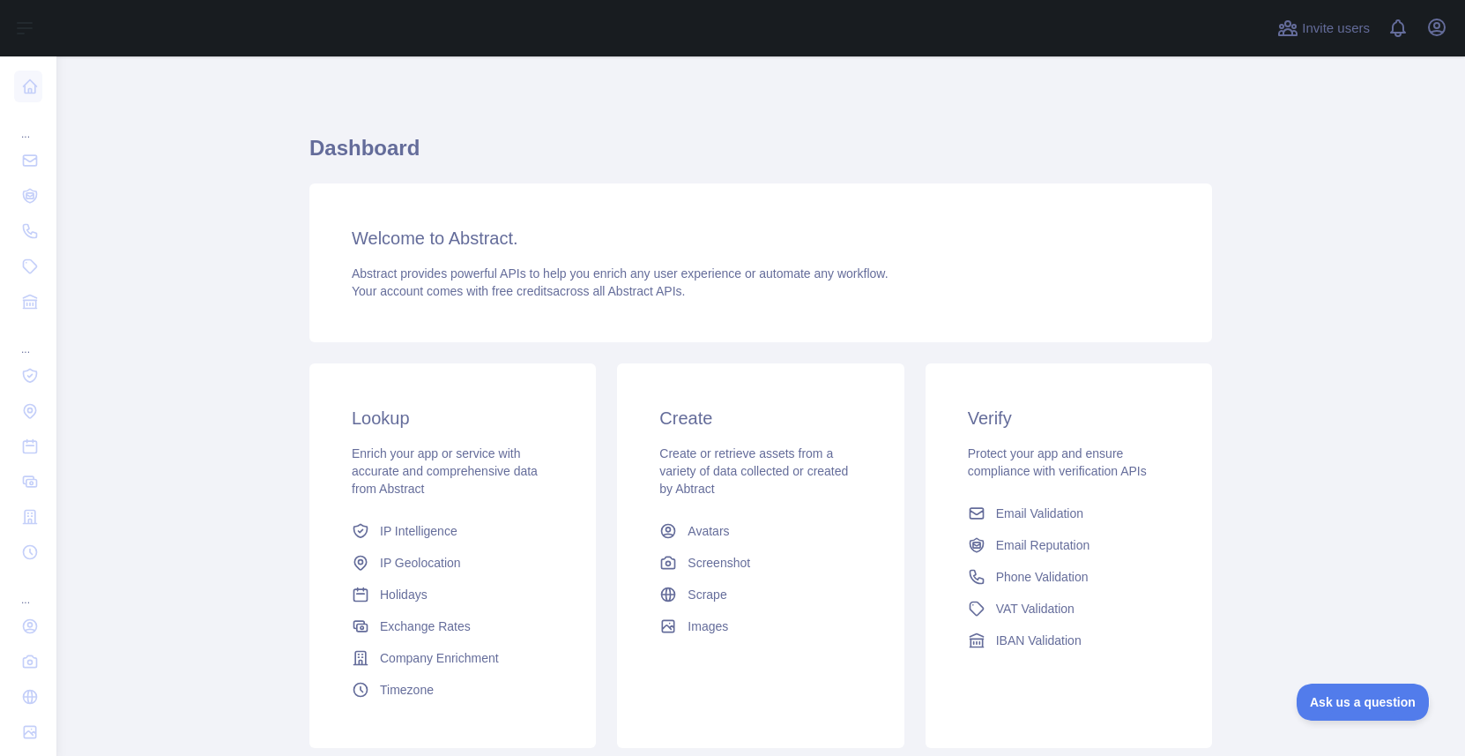
scroll to position [123, 0]
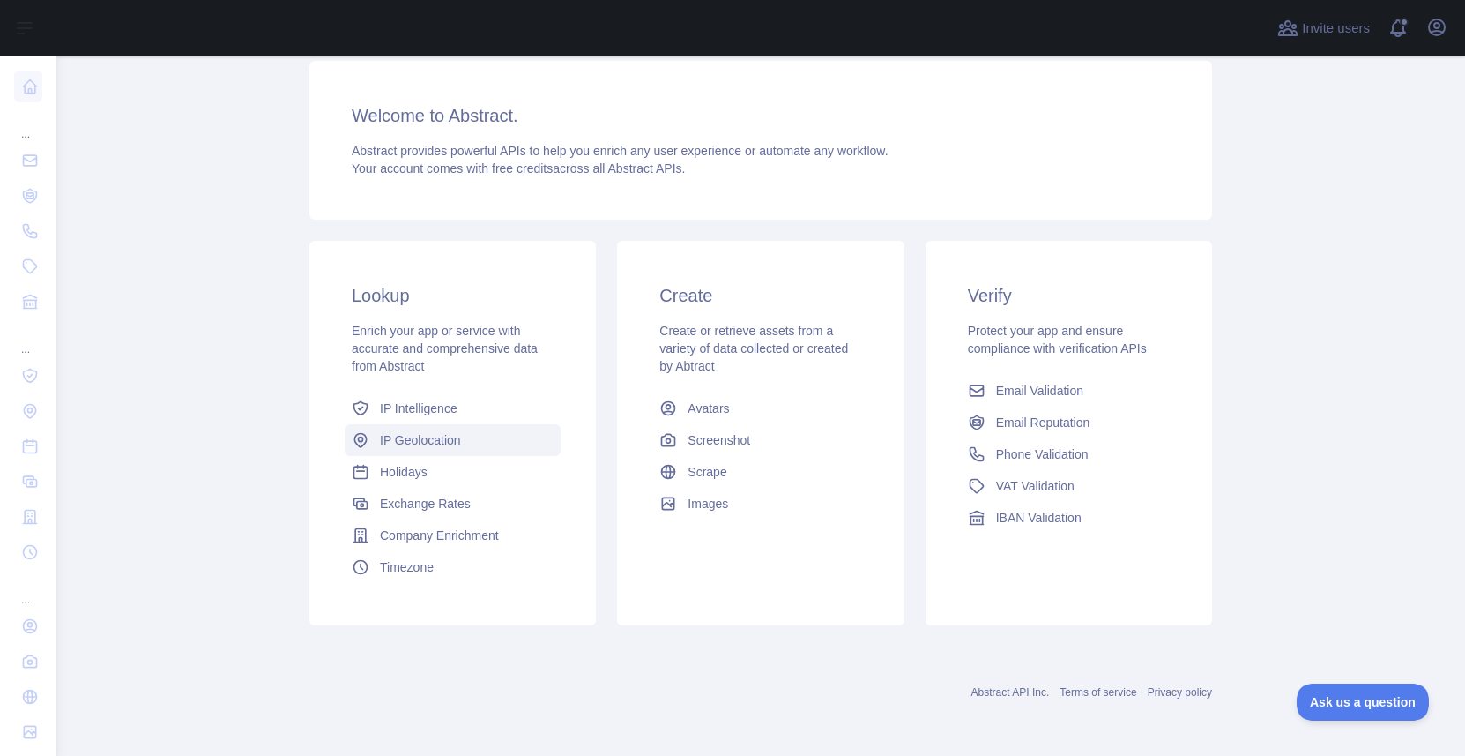
click at [422, 436] on span "IP Geolocation" at bounding box center [420, 440] width 81 height 18
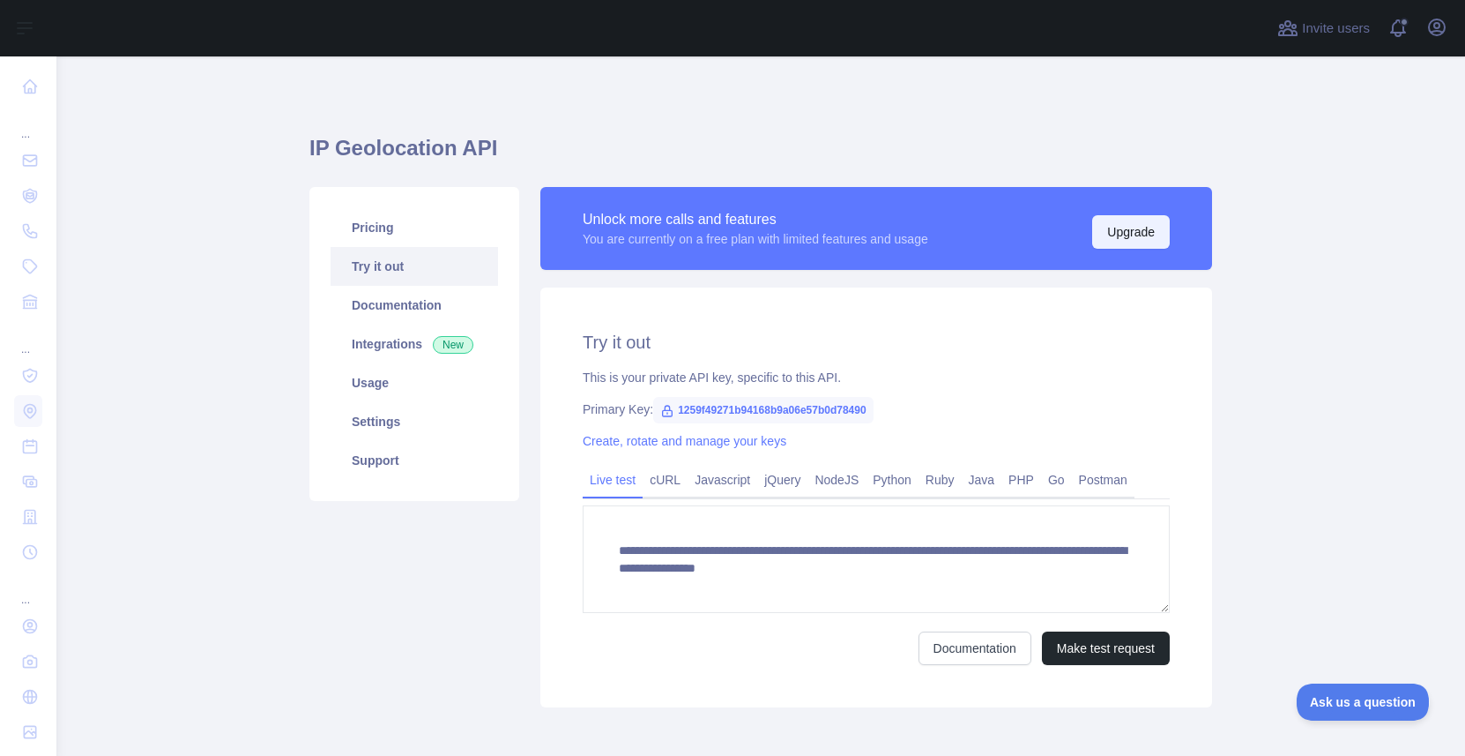
click at [1109, 228] on button "Upgrade" at bounding box center [1131, 232] width 78 height 34
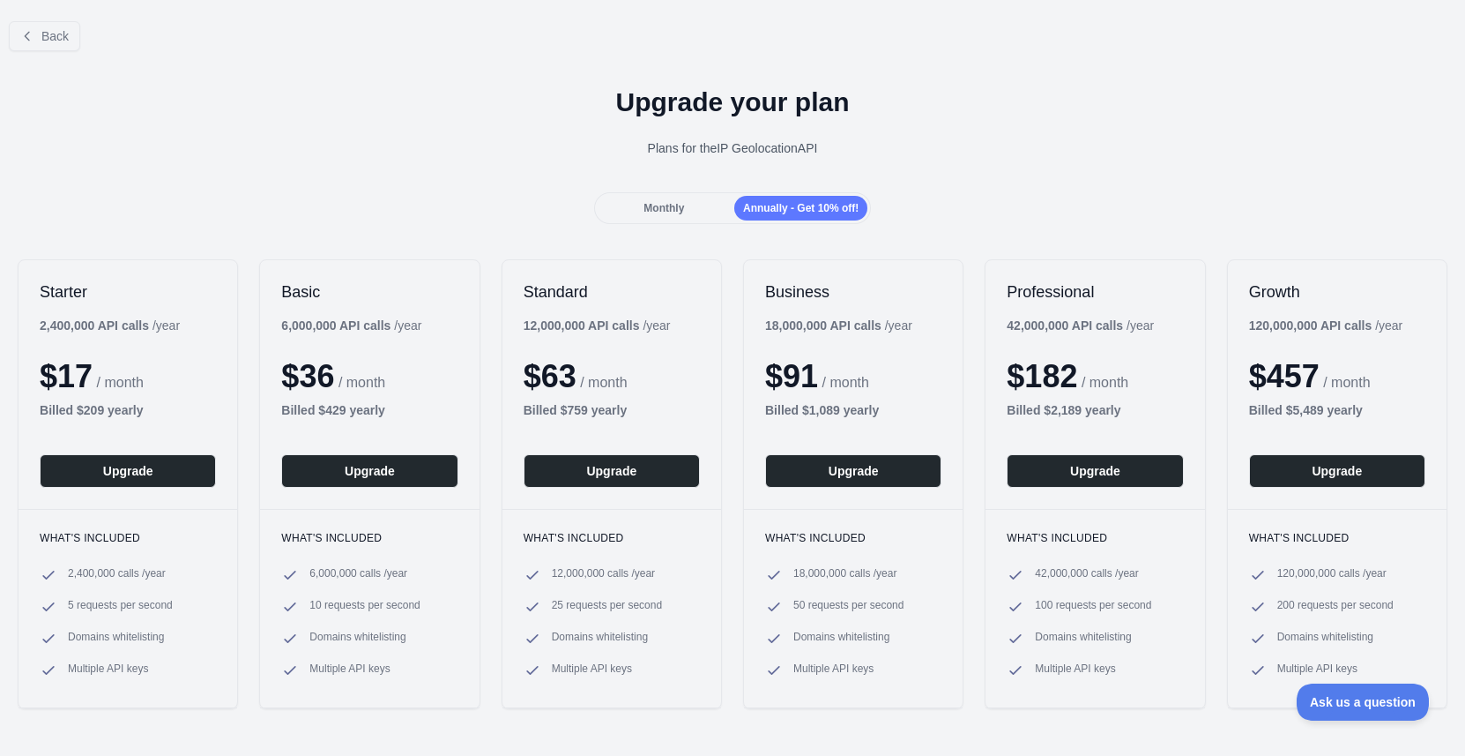
click at [711, 211] on div "Monthly" at bounding box center [664, 208] width 133 height 25
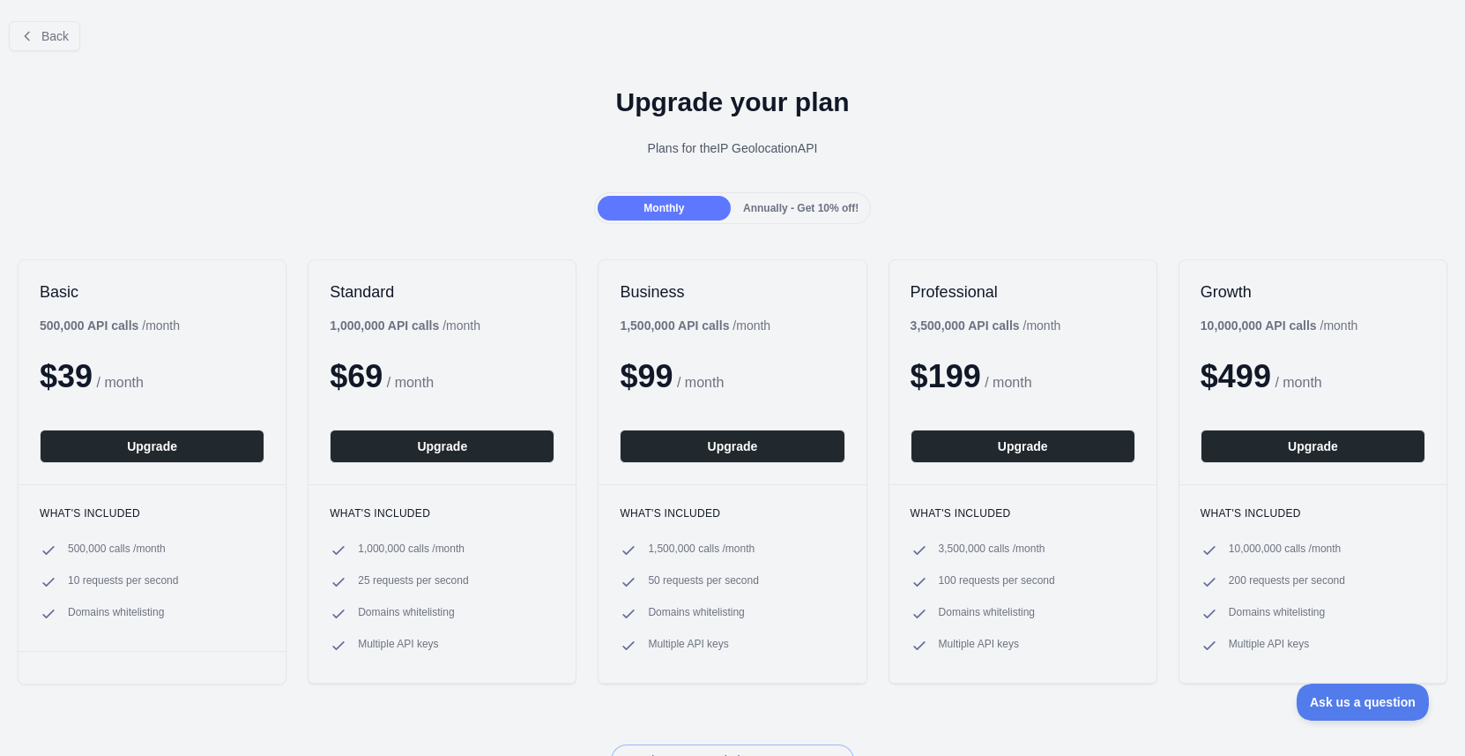
click at [807, 204] on span "Annually - Get 10% off!" at bounding box center [801, 208] width 116 height 12
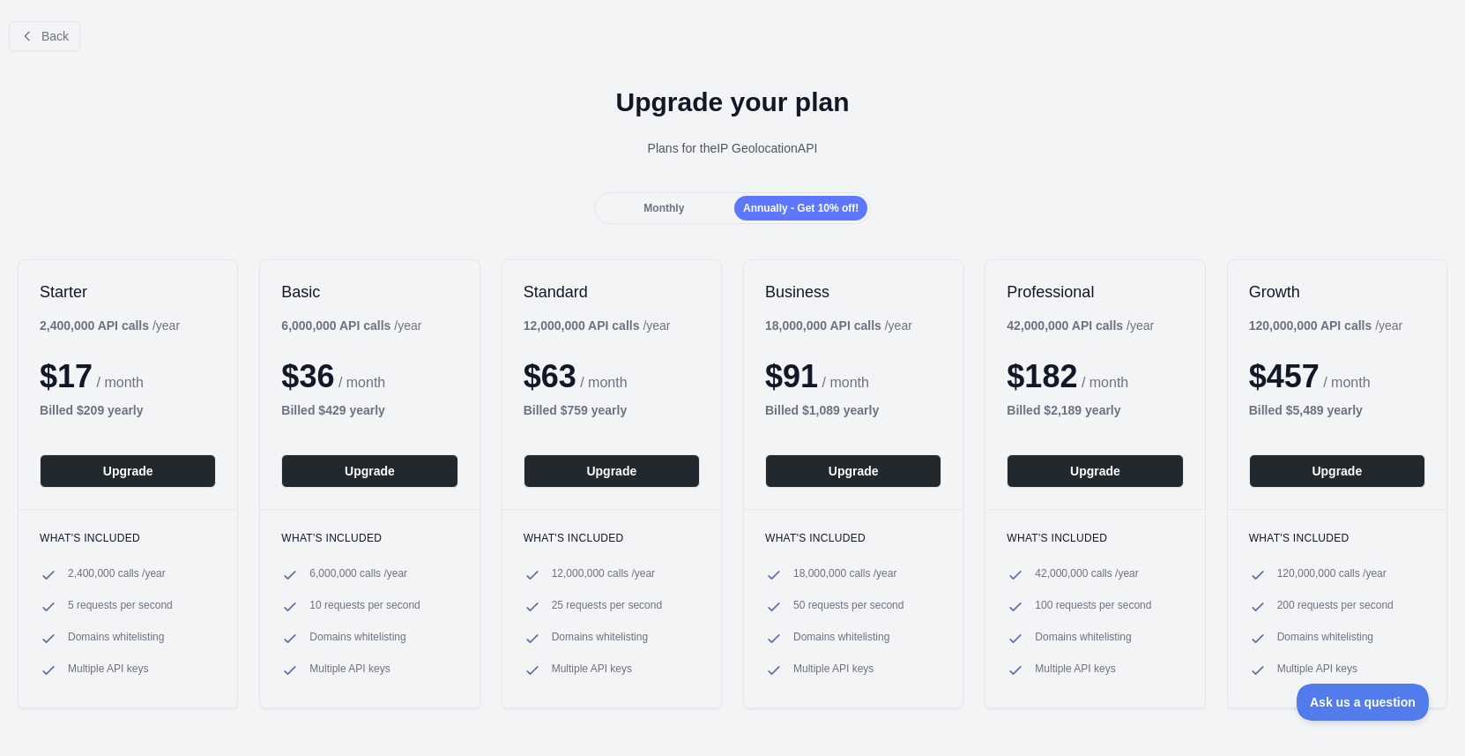
click at [683, 209] on div "Monthly" at bounding box center [664, 208] width 133 height 25
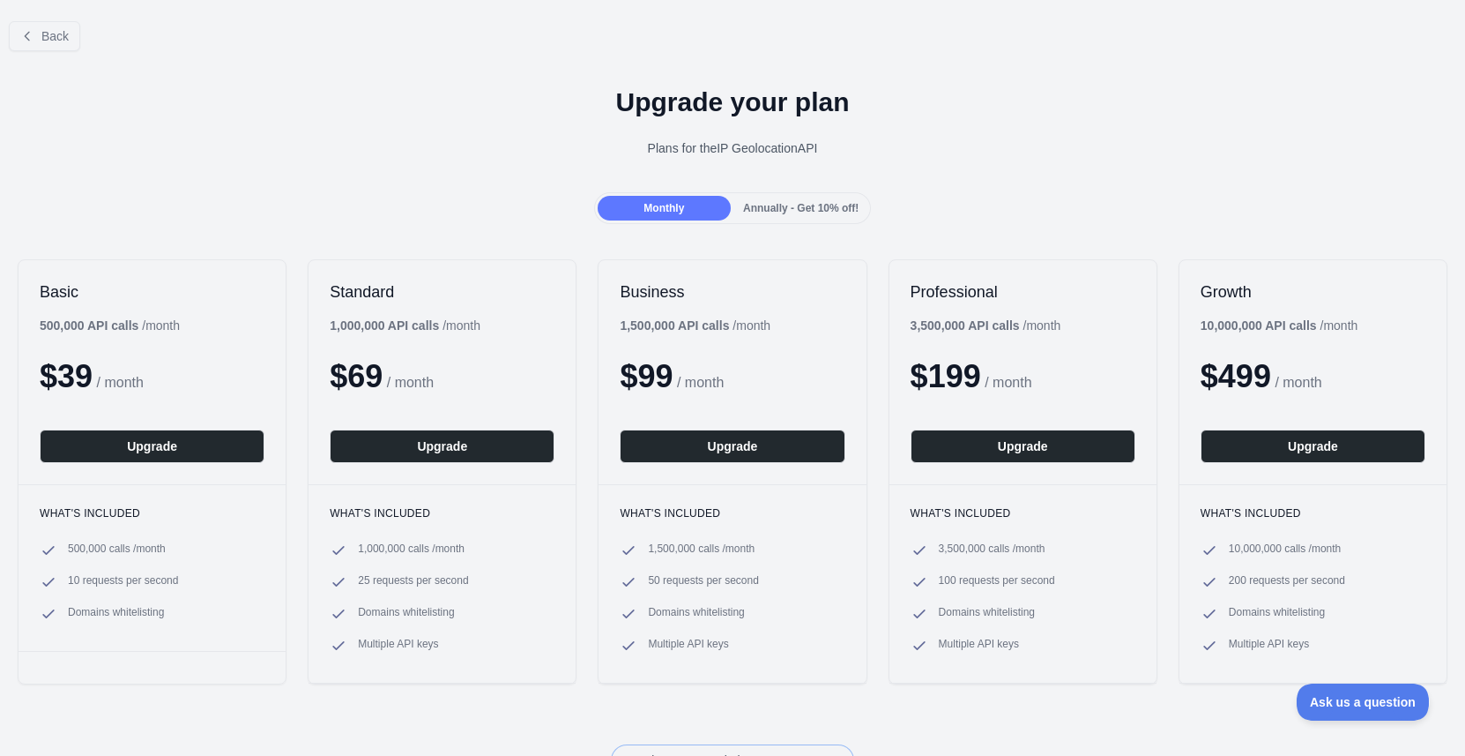
click at [754, 208] on span "Annually - Get 10% off!" at bounding box center [801, 208] width 116 height 12
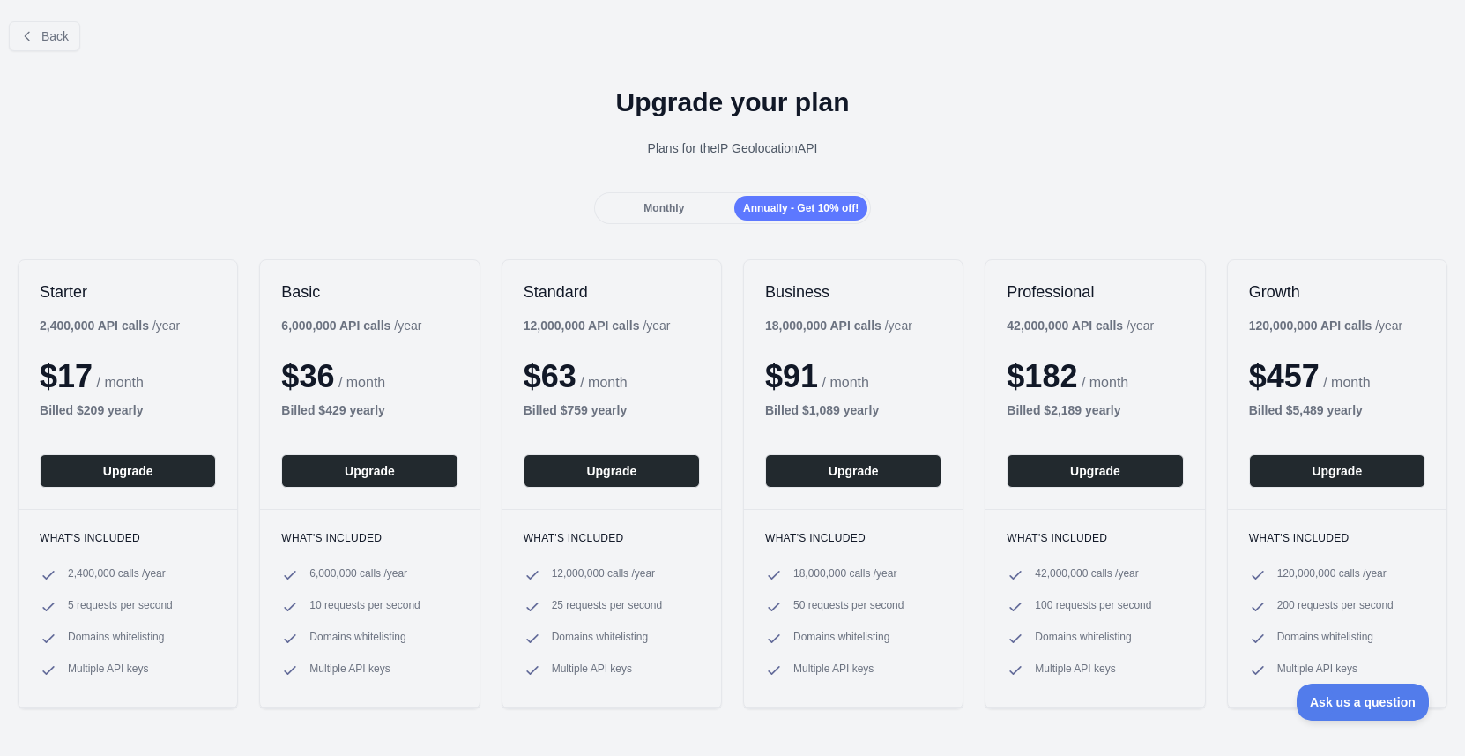
click at [193, 488] on div "Starter 2,400,000 API calls / year $ 17 / month Billed $ 209 yearly Upgrade" at bounding box center [128, 384] width 219 height 249
click at [167, 474] on button "Upgrade" at bounding box center [128, 471] width 176 height 34
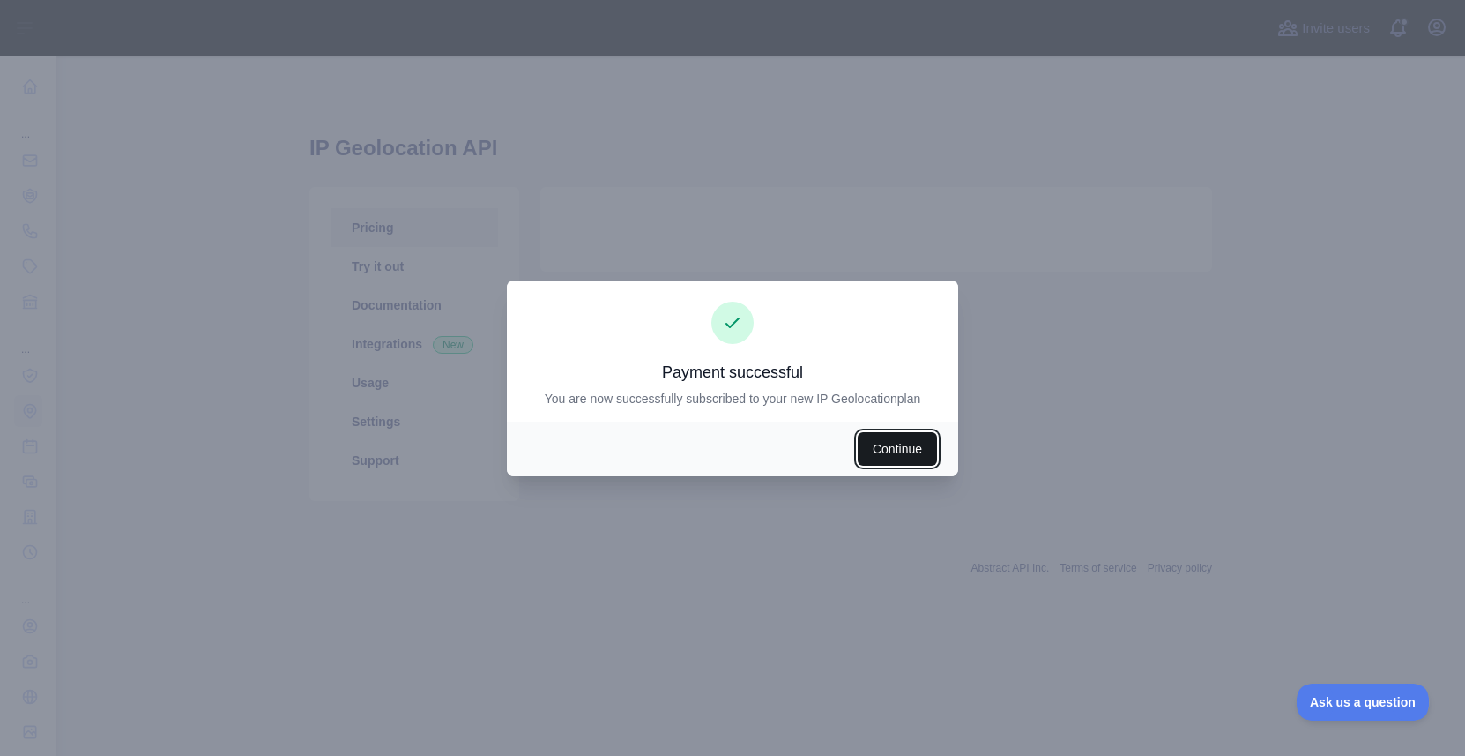
click at [911, 444] on button "Continue" at bounding box center [897, 449] width 79 height 34
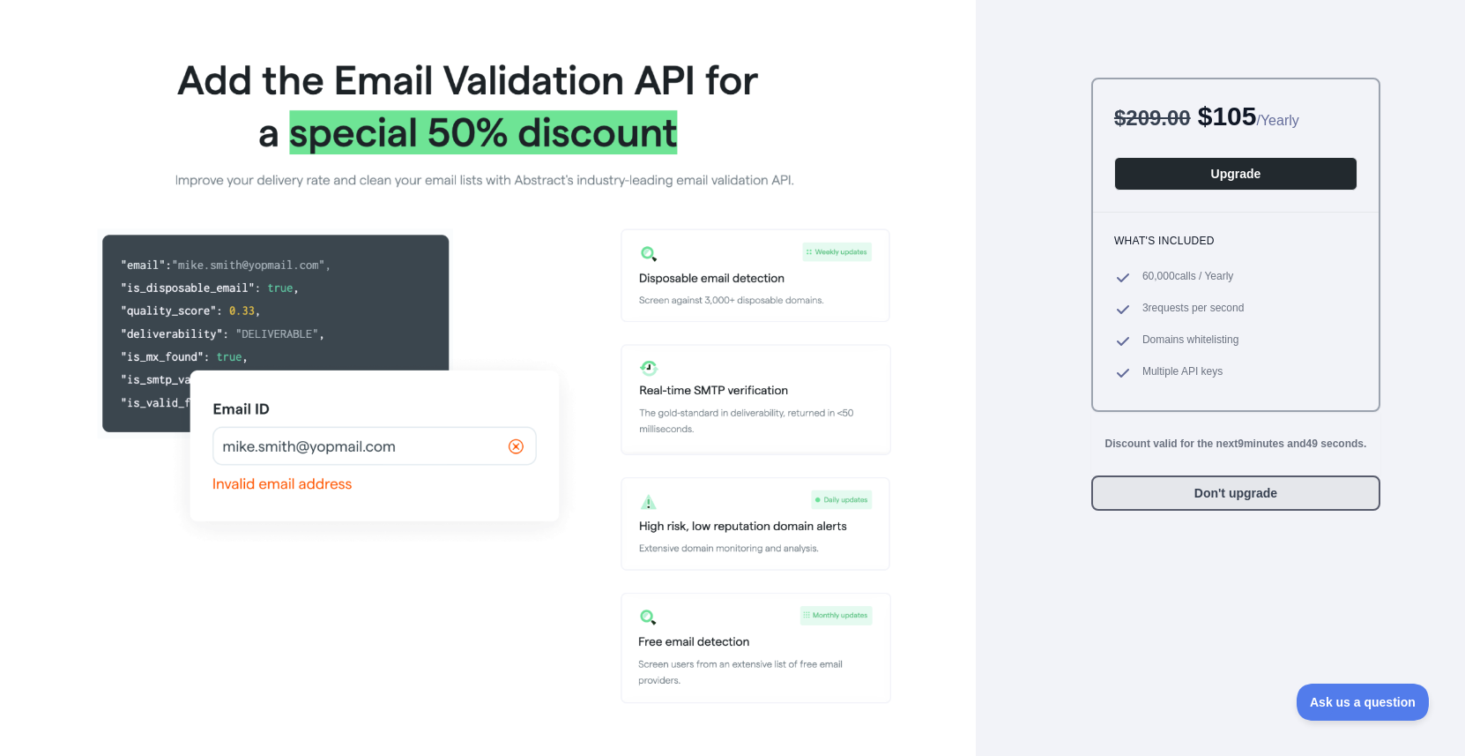
click at [1160, 494] on button "Don't upgrade" at bounding box center [1236, 492] width 289 height 35
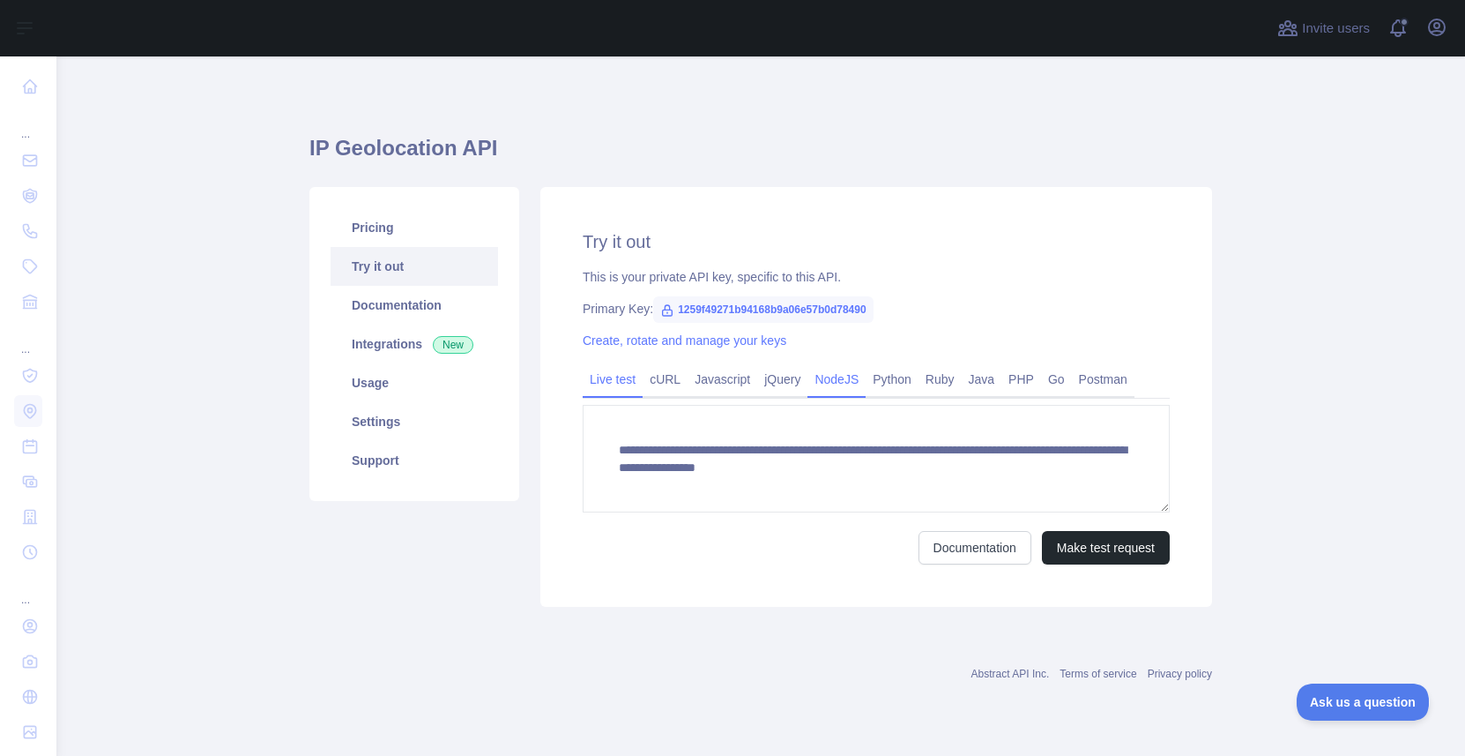
click at [857, 377] on link "NodeJS" at bounding box center [837, 379] width 58 height 28
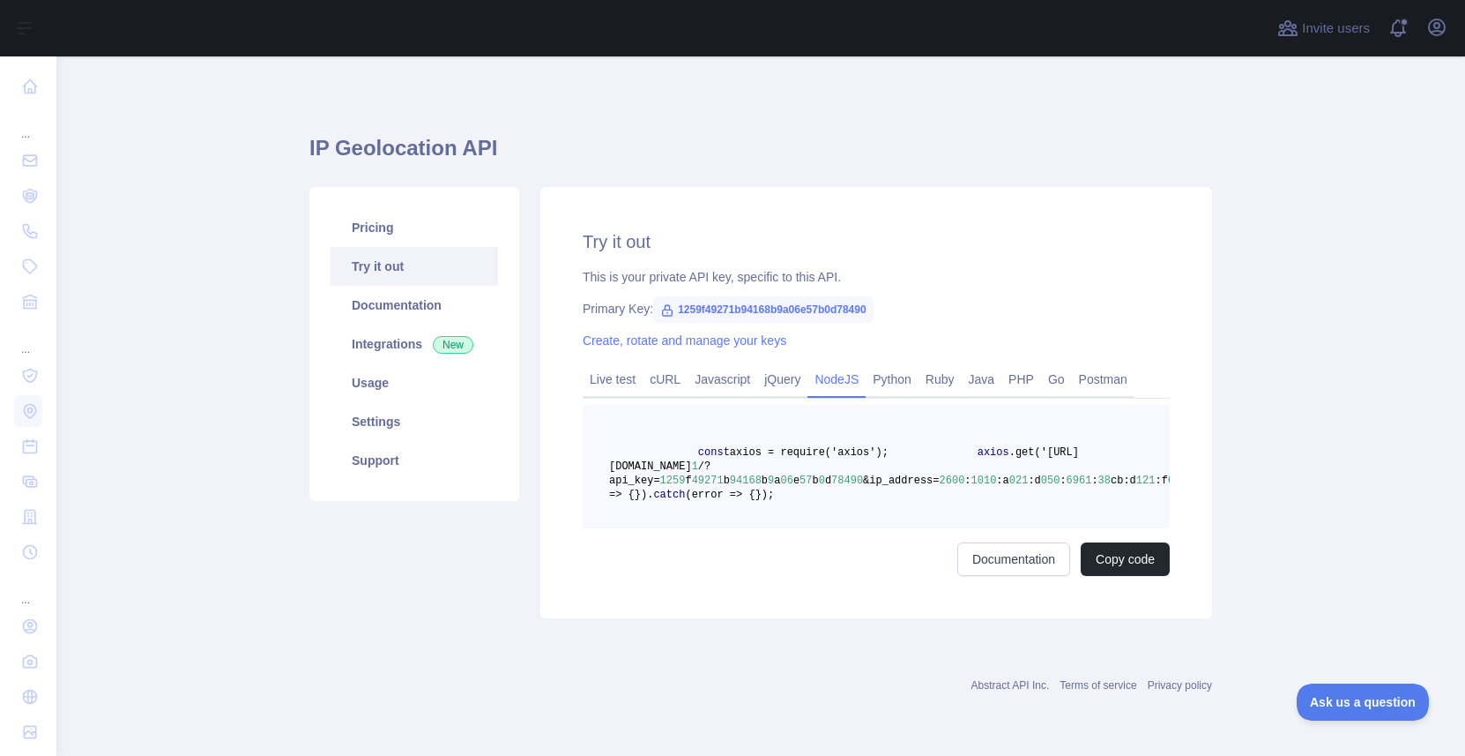
scroll to position [35, 0]
drag, startPoint x: 771, startPoint y: 429, endPoint x: 1022, endPoint y: 423, distance: 251.4
click at [1022, 423] on pre "const axios = require('axios'); axios .get('[URL][DOMAIN_NAME] 1 /?api_key= 125…" at bounding box center [876, 466] width 587 height 123
click at [995, 474] on span "1010" at bounding box center [985, 480] width 26 height 12
click at [855, 296] on span "1259f49271b94168b9a06e57b0d78490" at bounding box center [763, 309] width 220 height 26
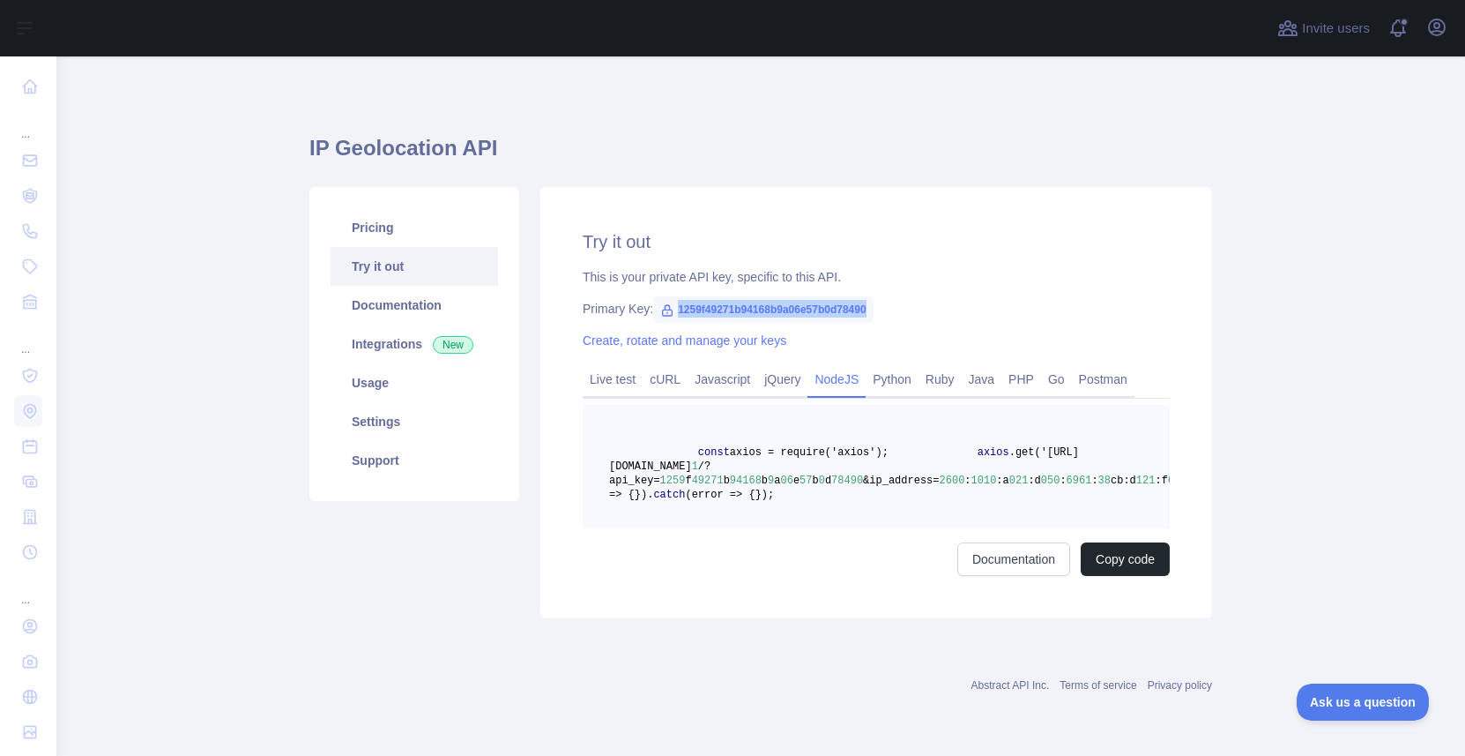
click at [855, 296] on span "1259f49271b94168b9a06e57b0d78490" at bounding box center [763, 309] width 220 height 26
copy span "1259f49271b94168b9a06e57b0d78490"
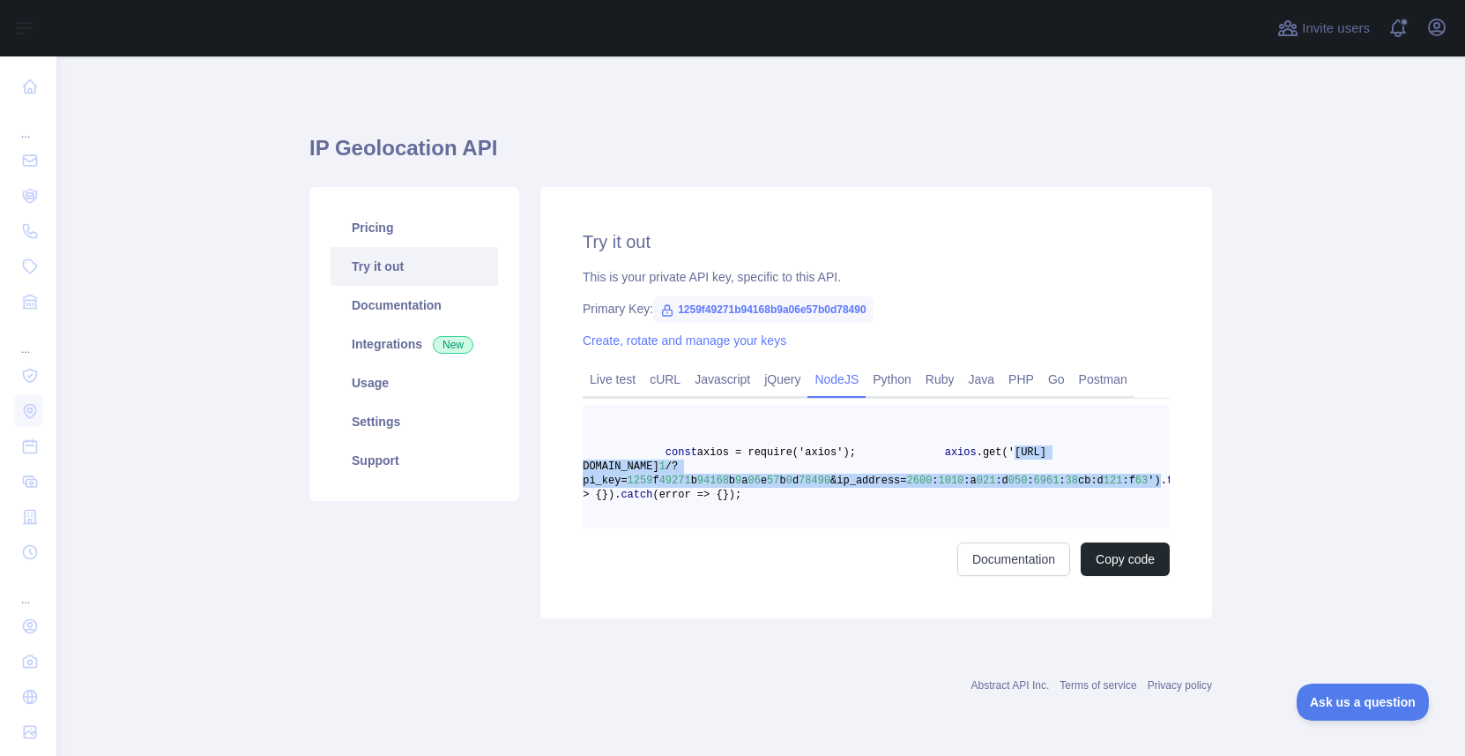
scroll to position [0, 52]
drag, startPoint x: 768, startPoint y: 429, endPoint x: 1132, endPoint y: 446, distance: 364.6
click at [1132, 446] on span "axios .get('https://ipgeolocation.abstractapi.com/v 1 /?api_key= 1259 f 49271 b…" at bounding box center [849, 466] width 585 height 41
copy span "https://ipgeolocation.abstractapi.com/v 1 /?api_key= 1259 f 49271 b 94168 b 9 a…"
click at [839, 446] on span ".get('https://ipgeolocation.abstractapi.com/v" at bounding box center [792, 459] width 470 height 26
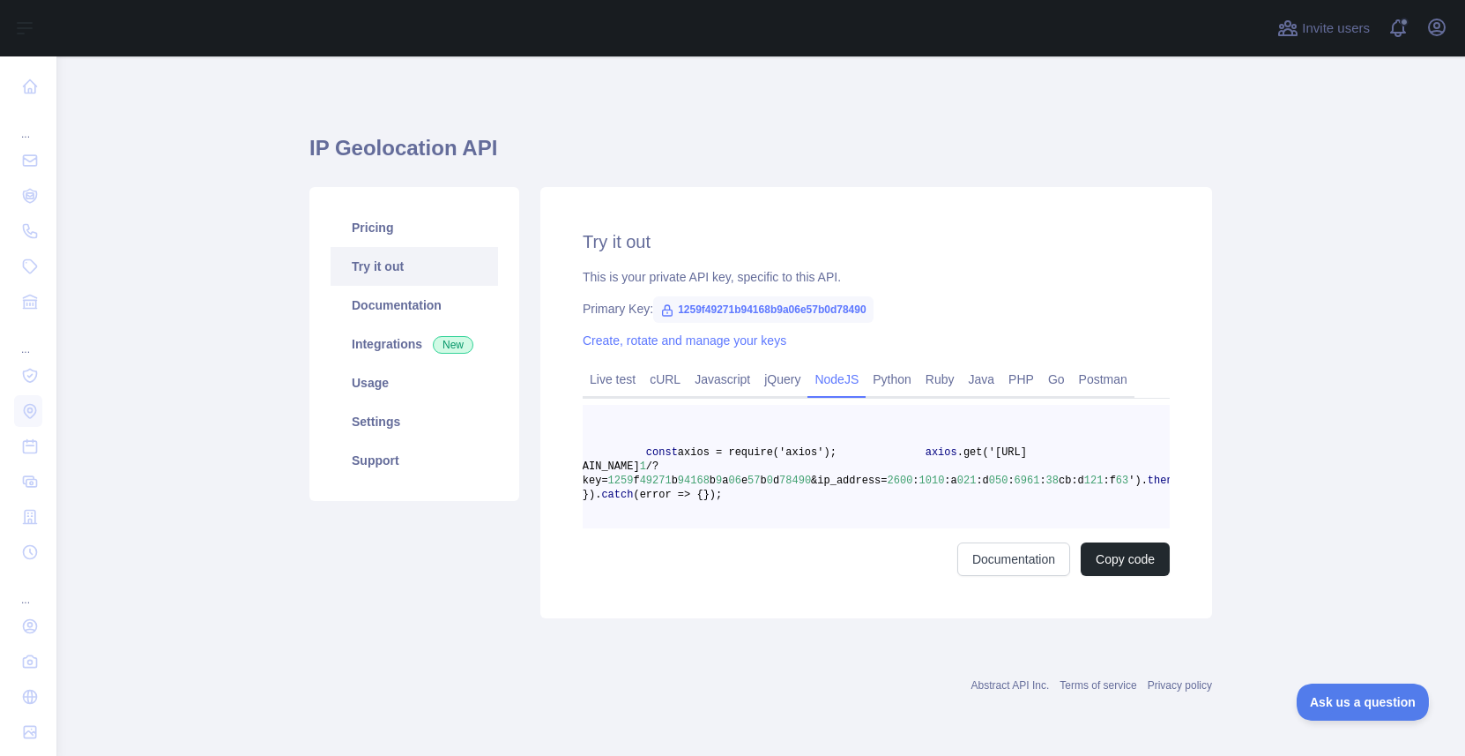
click at [698, 296] on span "1259f49271b94168b9a06e57b0d78490" at bounding box center [763, 309] width 220 height 26
click at [708, 296] on span "1259f49271b94168b9a06e57b0d78490" at bounding box center [763, 309] width 220 height 26
copy span "1259f49271b94168b9a06e57b0d78490"
click at [394, 402] on link "Settings" at bounding box center [415, 421] width 168 height 39
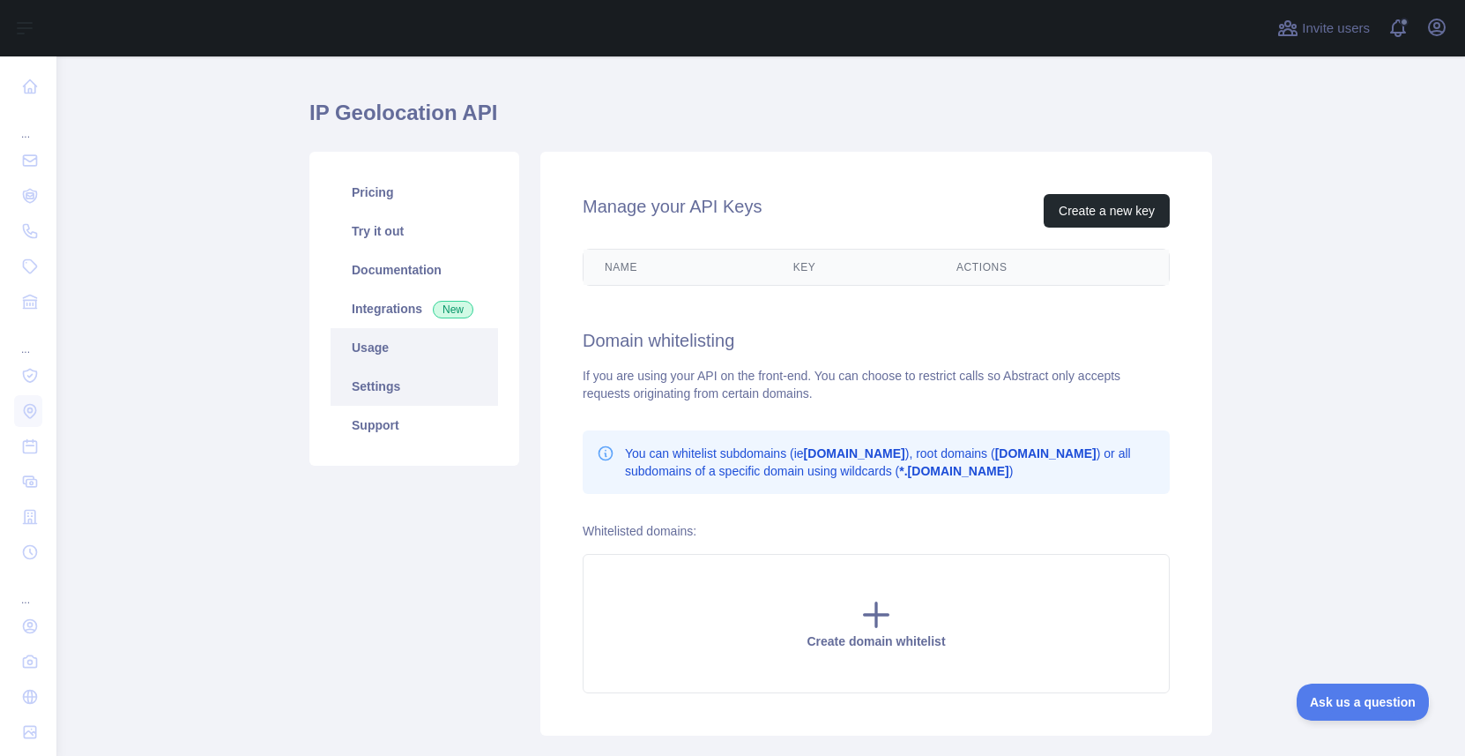
click at [392, 352] on link "Usage" at bounding box center [415, 347] width 168 height 39
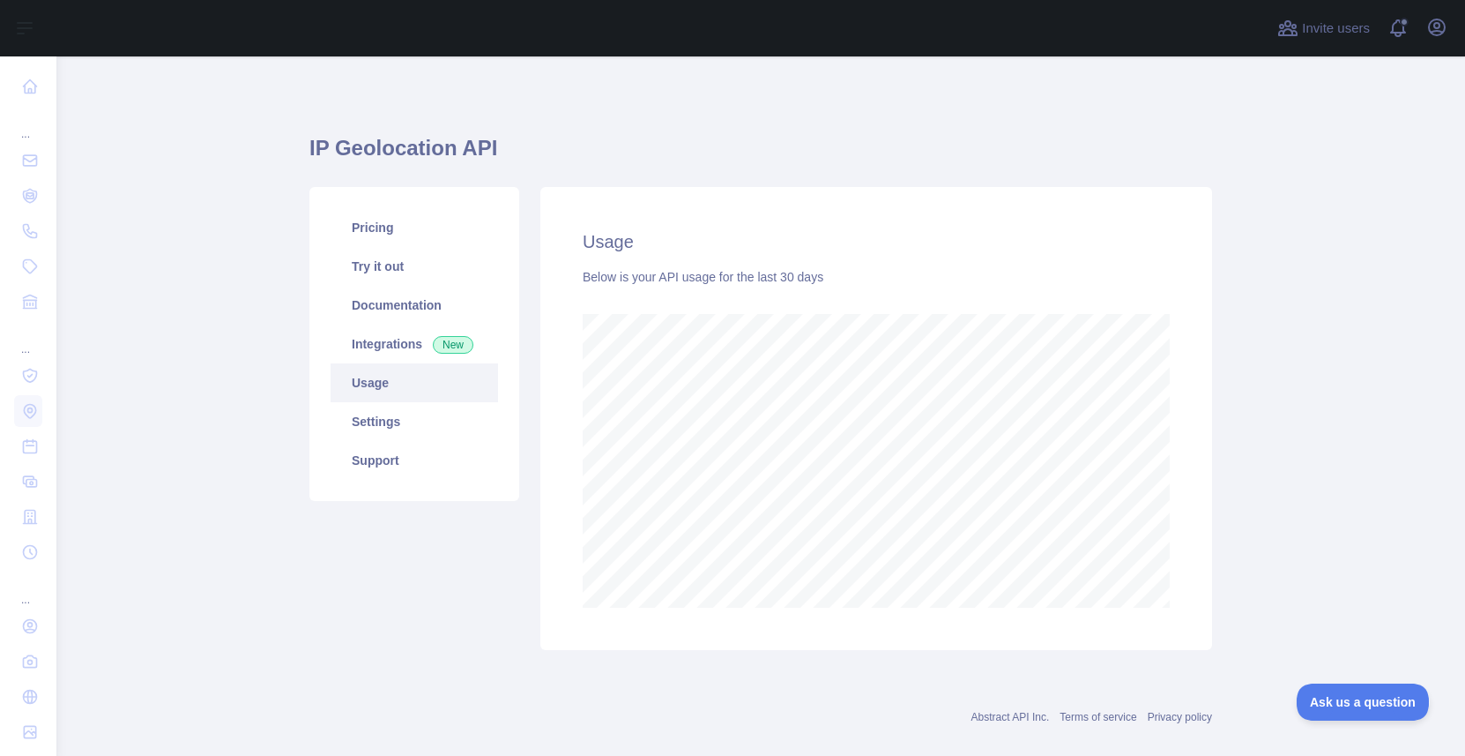
scroll to position [699, 1409]
click at [413, 380] on link "Usage" at bounding box center [415, 382] width 168 height 39
click at [405, 413] on link "Settings" at bounding box center [415, 421] width 168 height 39
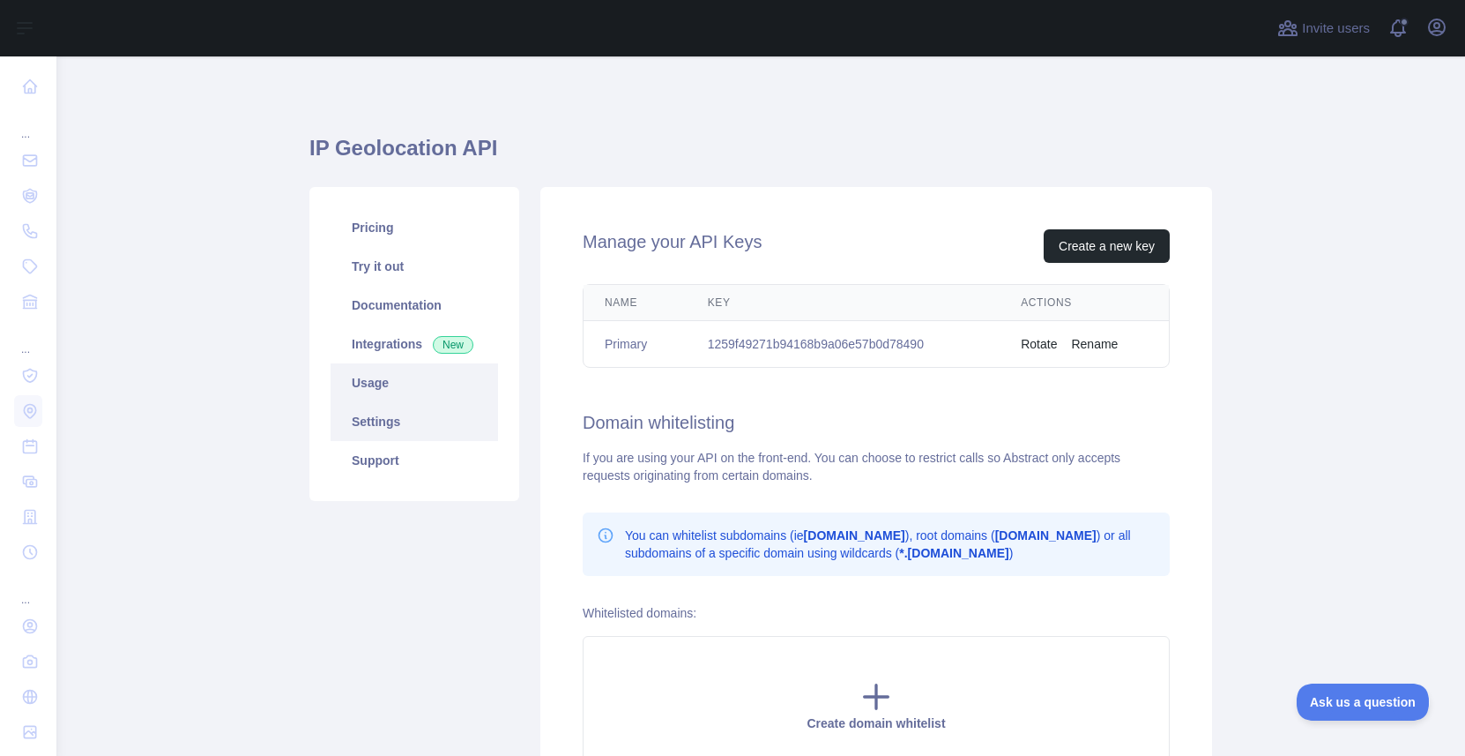
click at [430, 368] on link "Usage" at bounding box center [415, 382] width 168 height 39
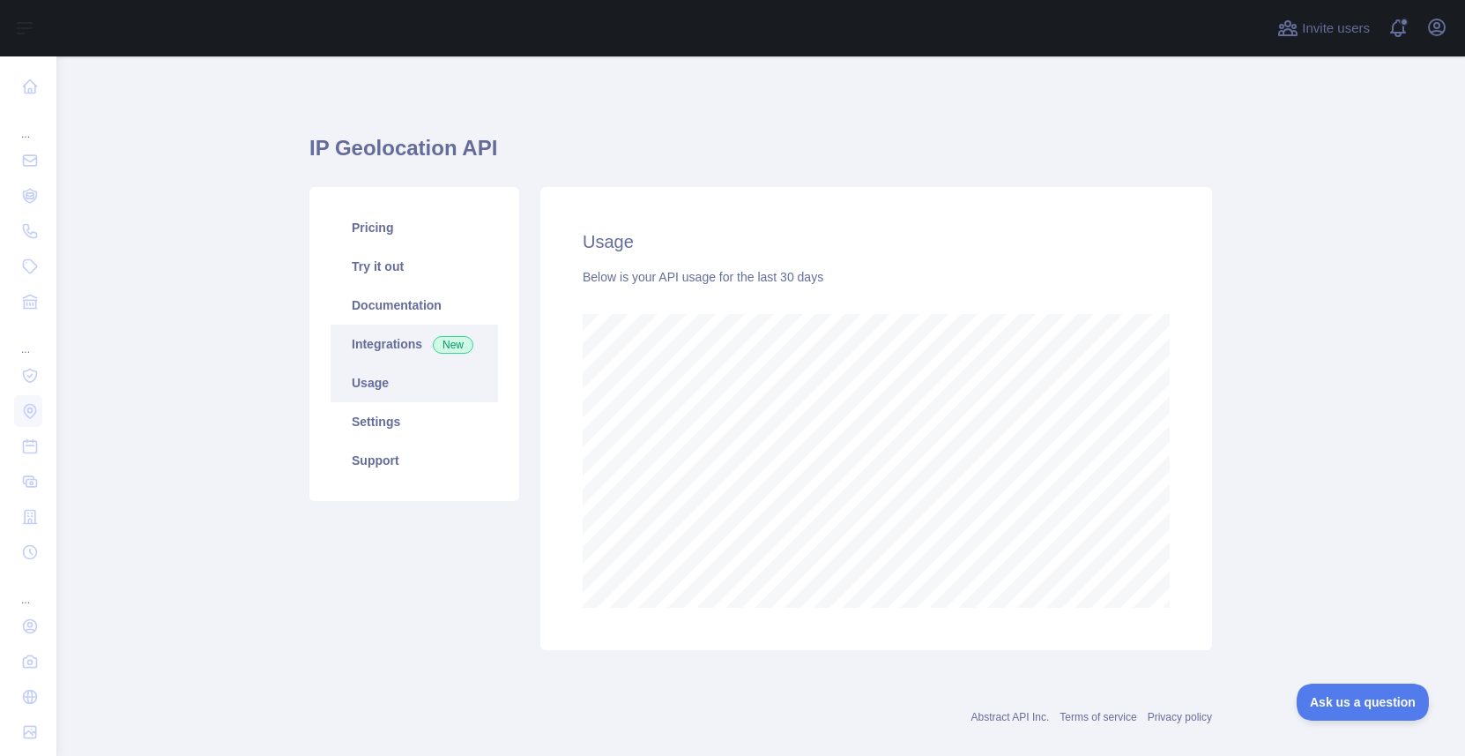
scroll to position [699, 1409]
click at [414, 346] on link "Integrations New" at bounding box center [415, 343] width 168 height 39
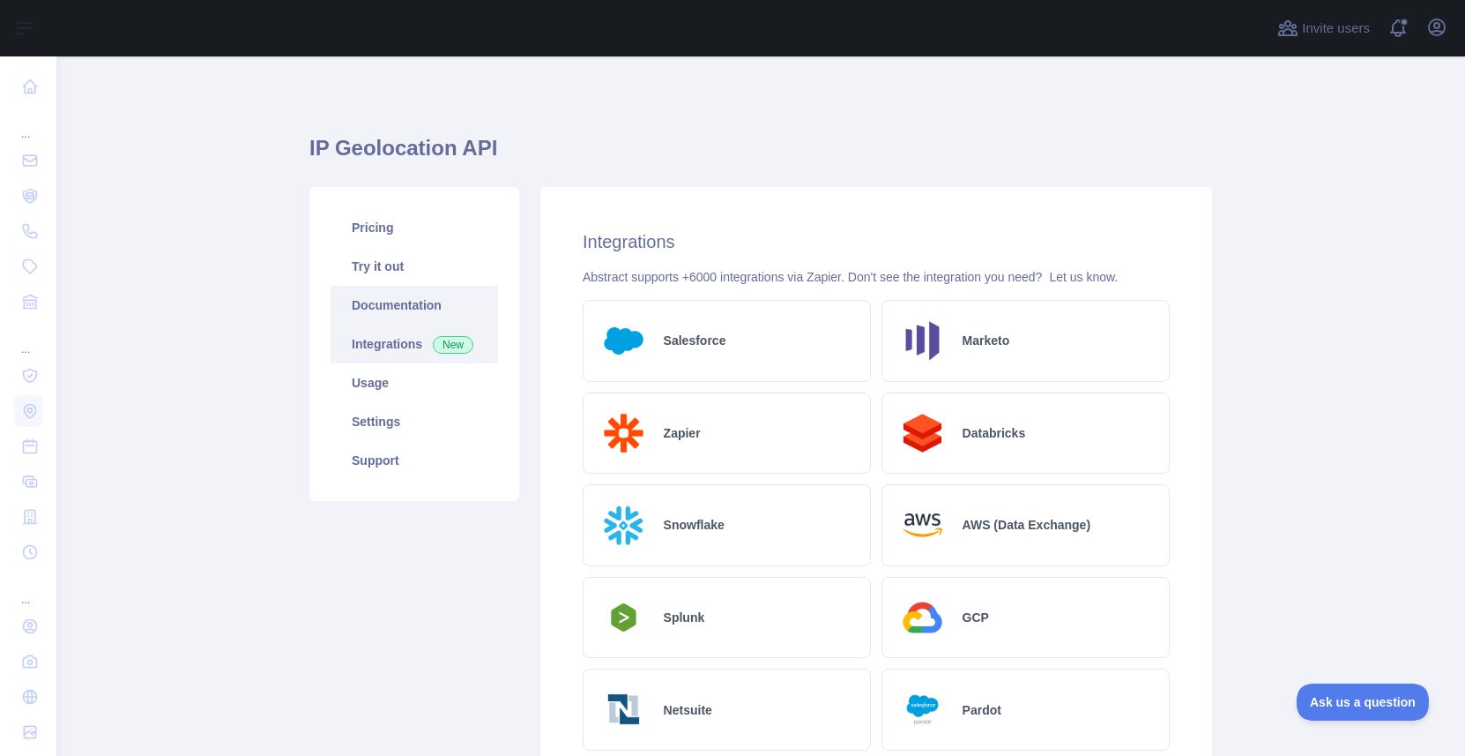
click at [417, 312] on link "Documentation" at bounding box center [415, 305] width 168 height 39
click at [421, 281] on link "Try it out" at bounding box center [415, 266] width 168 height 39
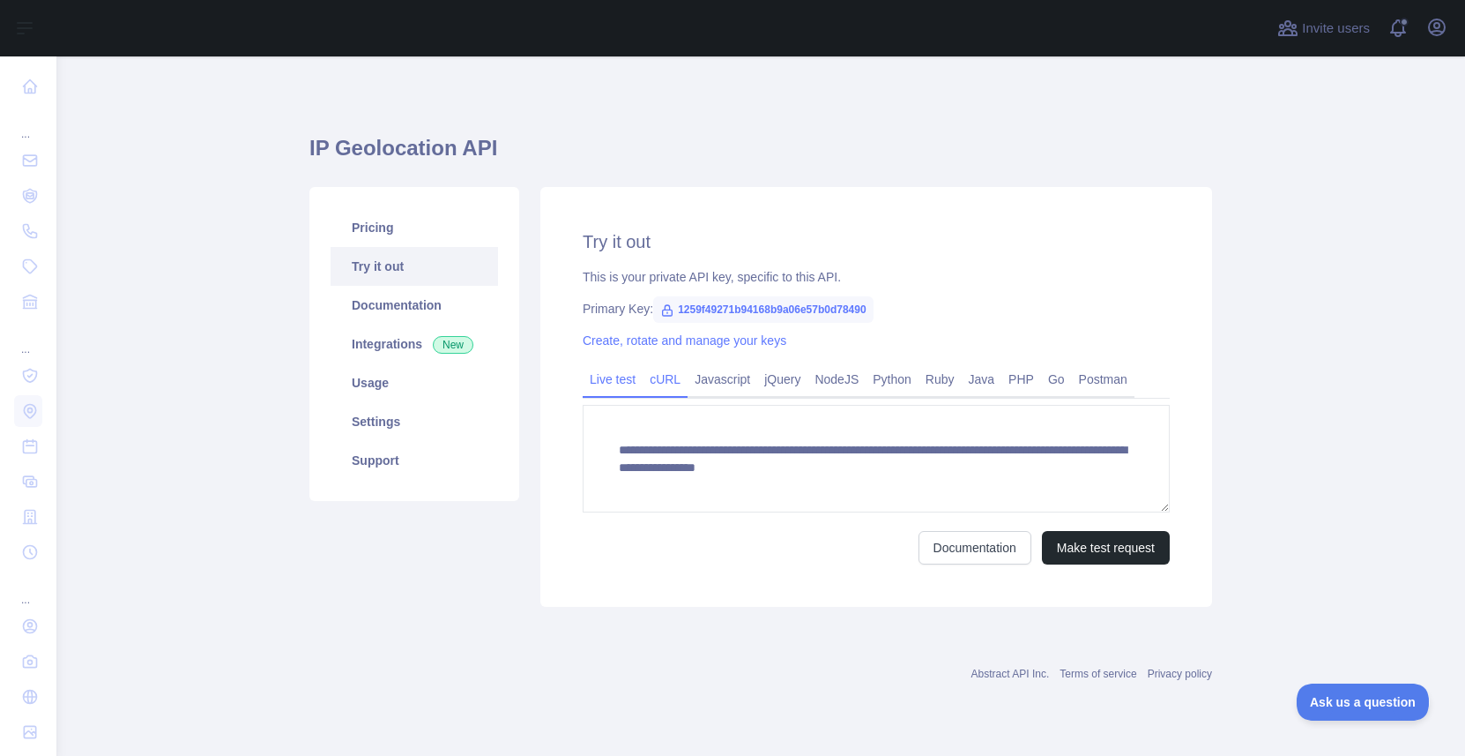
click at [674, 379] on link "cURL" at bounding box center [665, 379] width 45 height 28
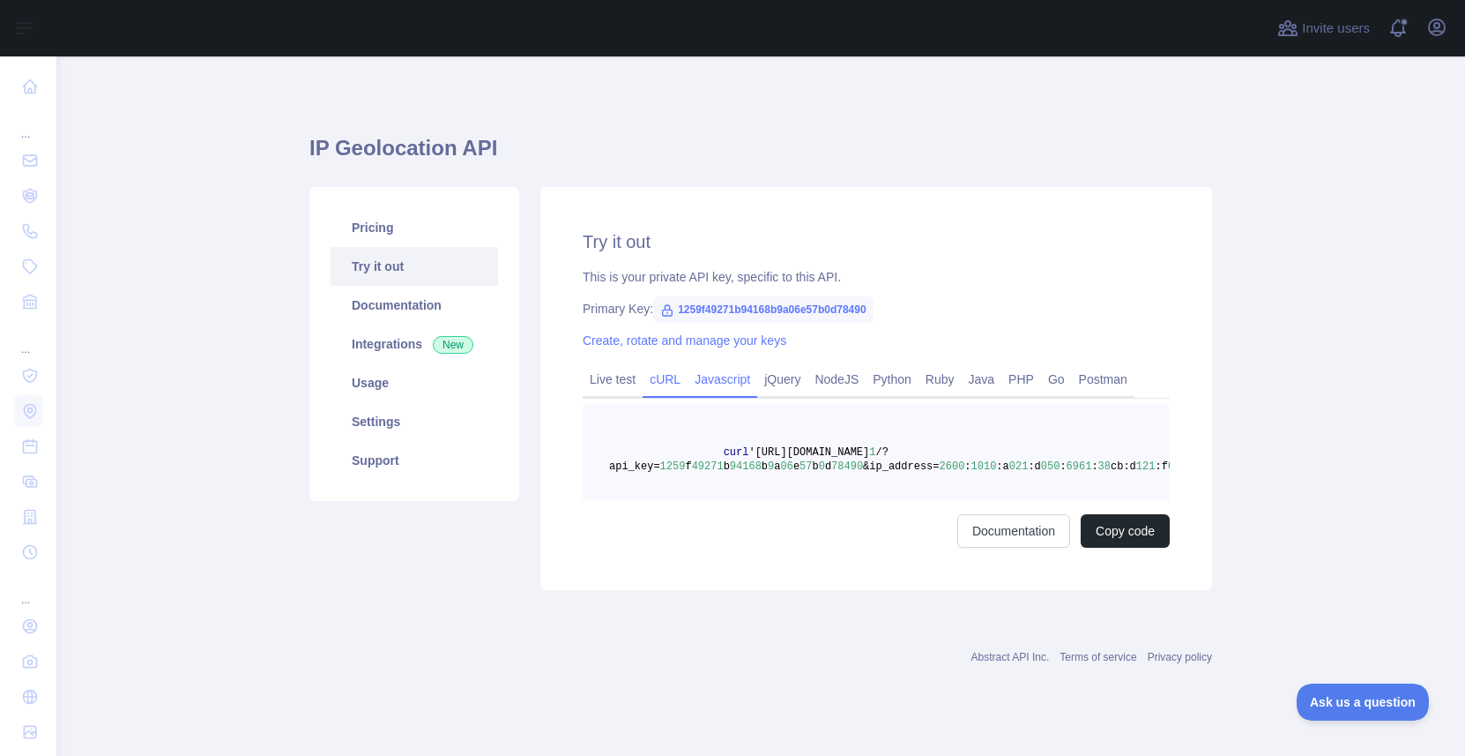
click at [739, 375] on link "Javascript" at bounding box center [723, 379] width 70 height 28
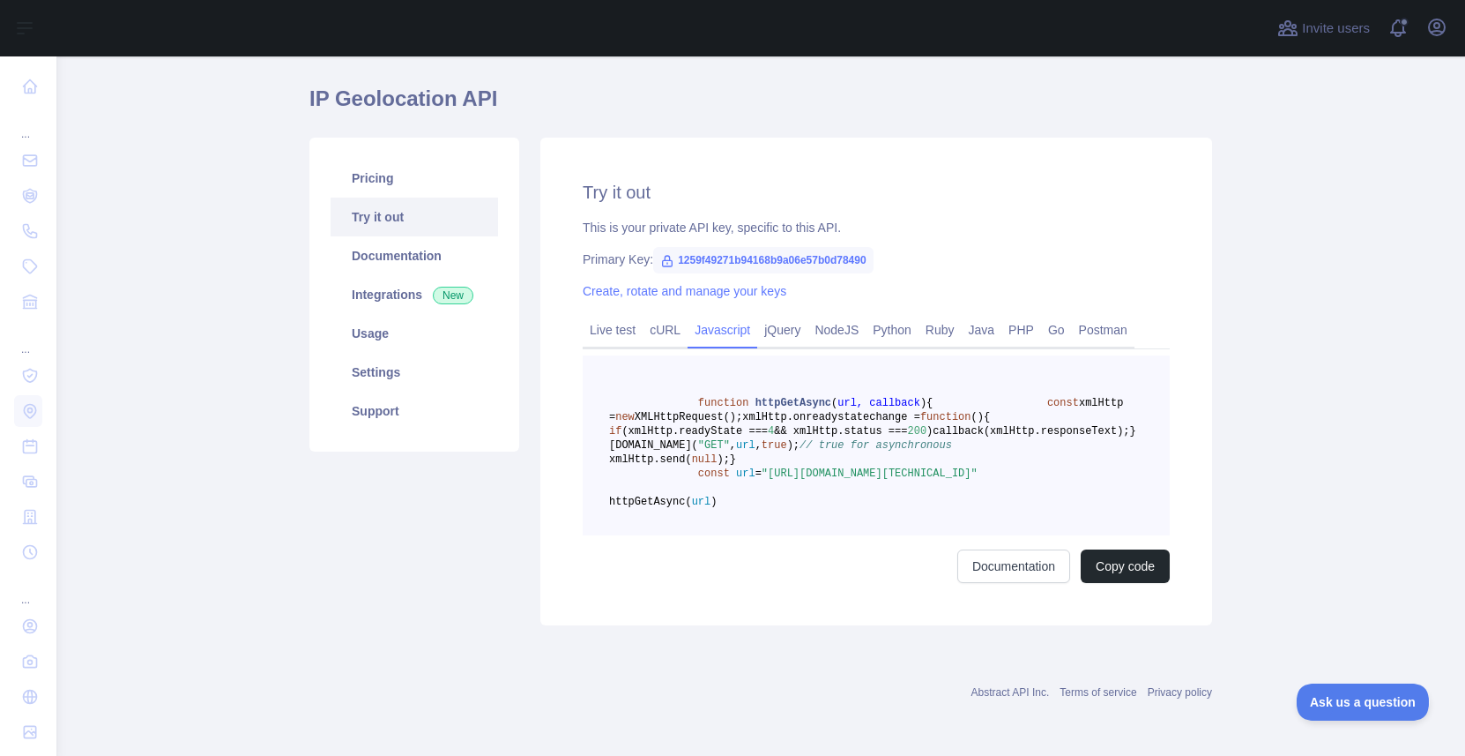
scroll to position [63, 0]
click at [853, 319] on link "NodeJS" at bounding box center [837, 330] width 58 height 28
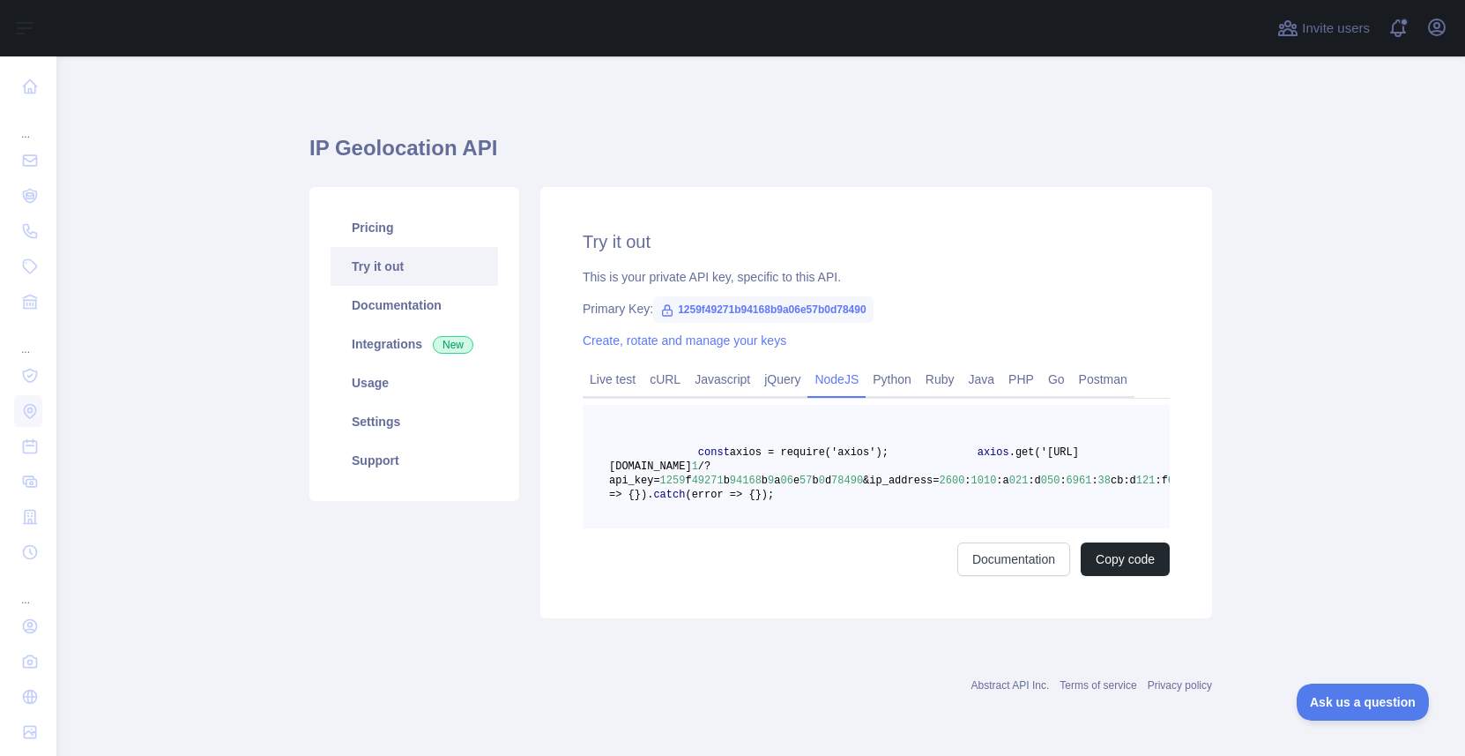
scroll to position [35, 0]
click at [1127, 570] on button "Copy code" at bounding box center [1125, 559] width 89 height 34
click at [1130, 570] on button "Copied" at bounding box center [1135, 559] width 69 height 34
click at [668, 365] on link "cURL" at bounding box center [665, 379] width 45 height 28
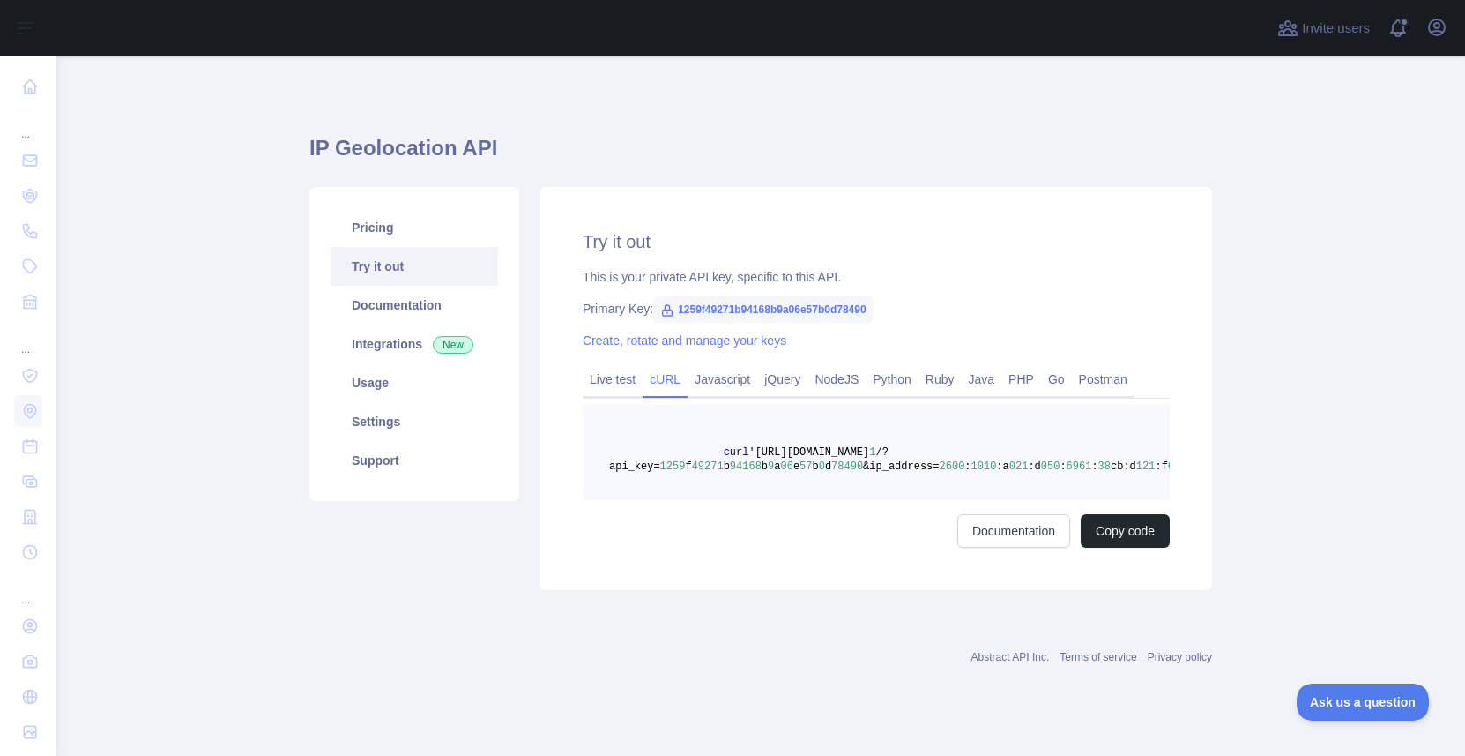
scroll to position [0, 0]
click at [838, 384] on link "NodeJS" at bounding box center [837, 379] width 58 height 28
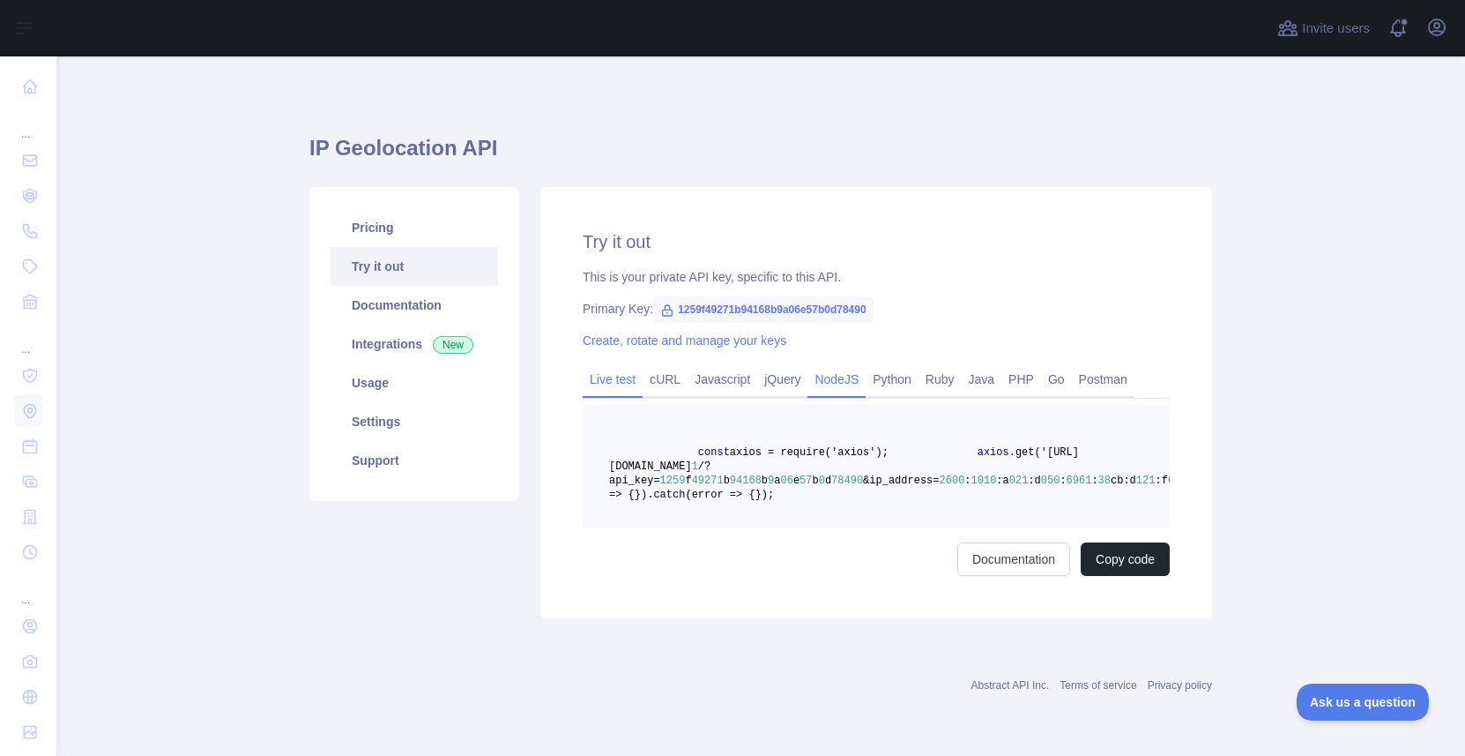
click at [608, 382] on link "Live test" at bounding box center [613, 379] width 60 height 28
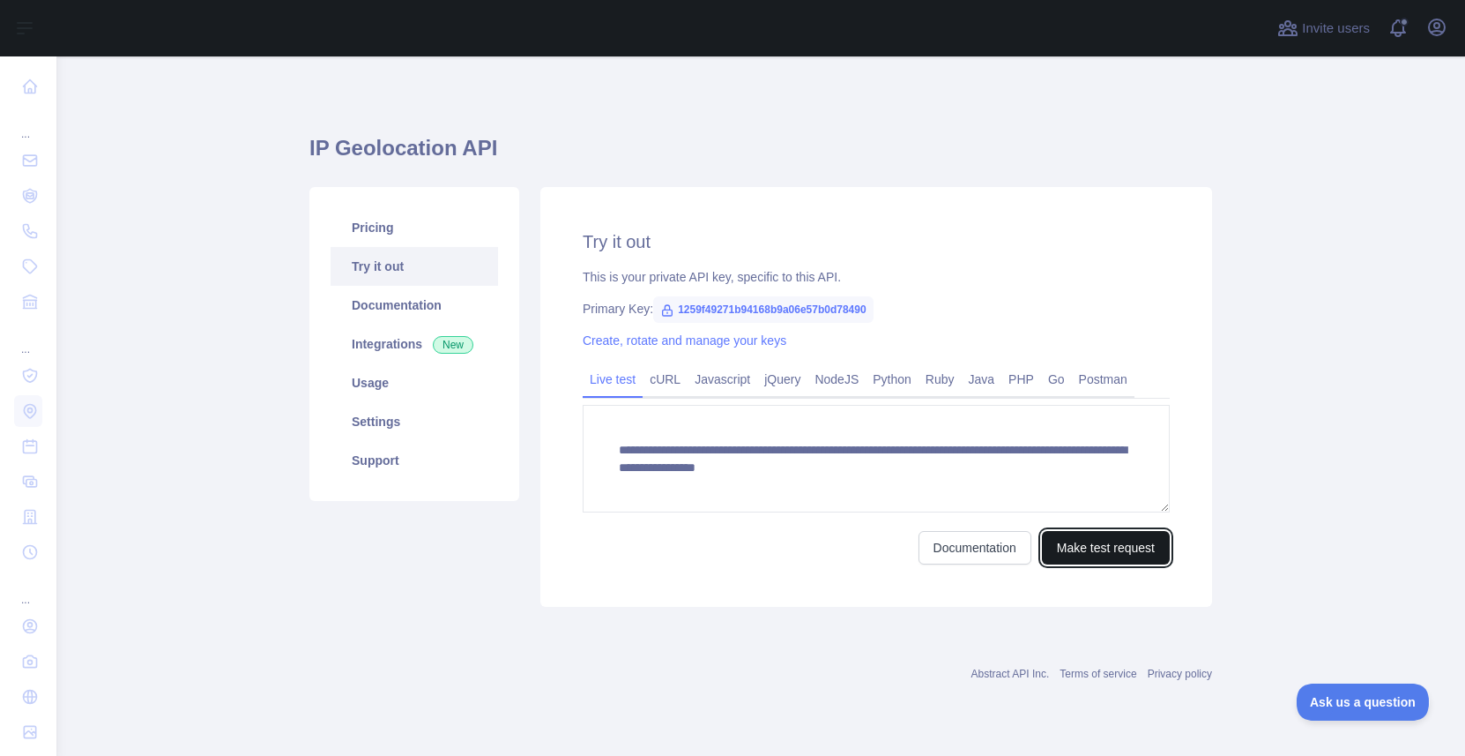
click at [1128, 547] on button "Make test request" at bounding box center [1106, 548] width 128 height 34
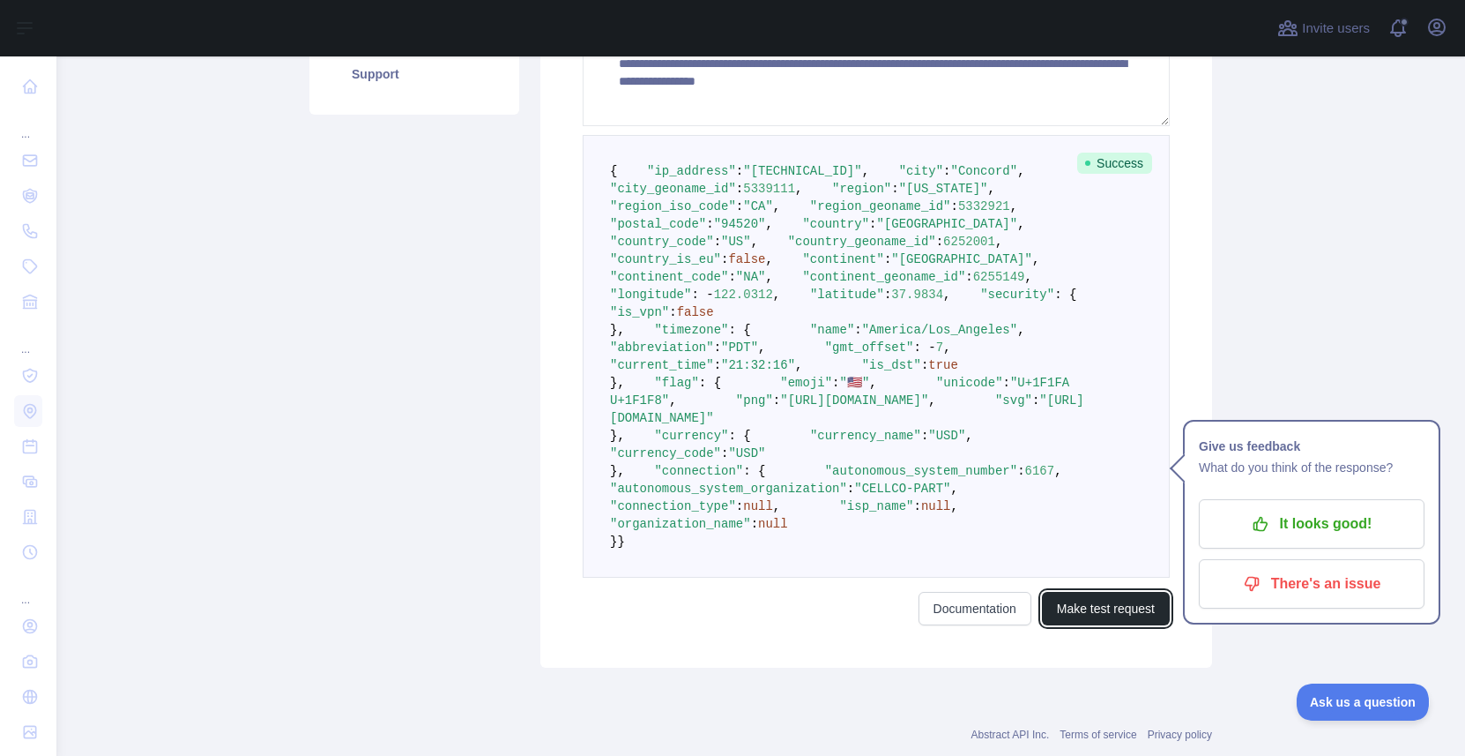
scroll to position [381, 0]
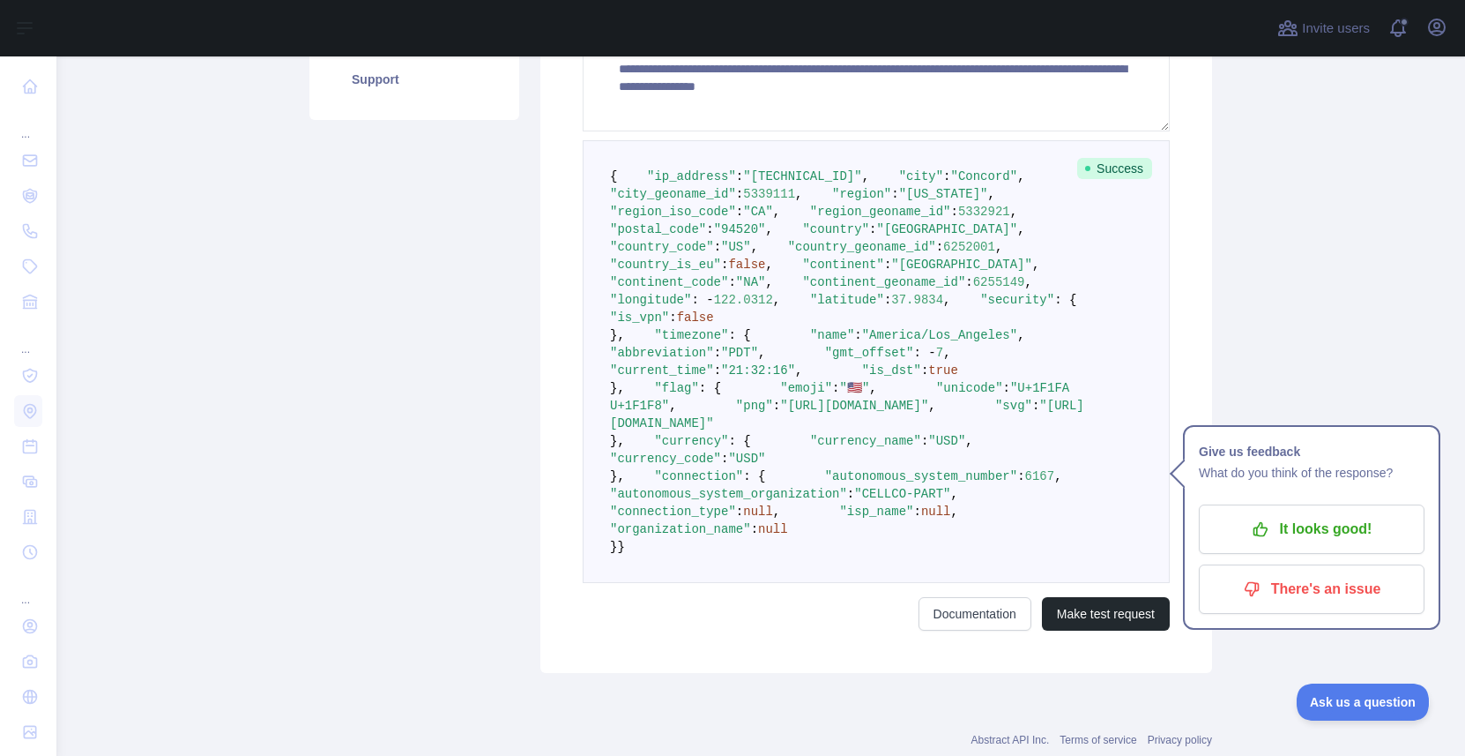
click at [865, 459] on pre "{ "ip_address" : "2600:1010:a021:d050:6961:38cb:d121:f63" , "city" : "Concord" …" at bounding box center [876, 361] width 587 height 443
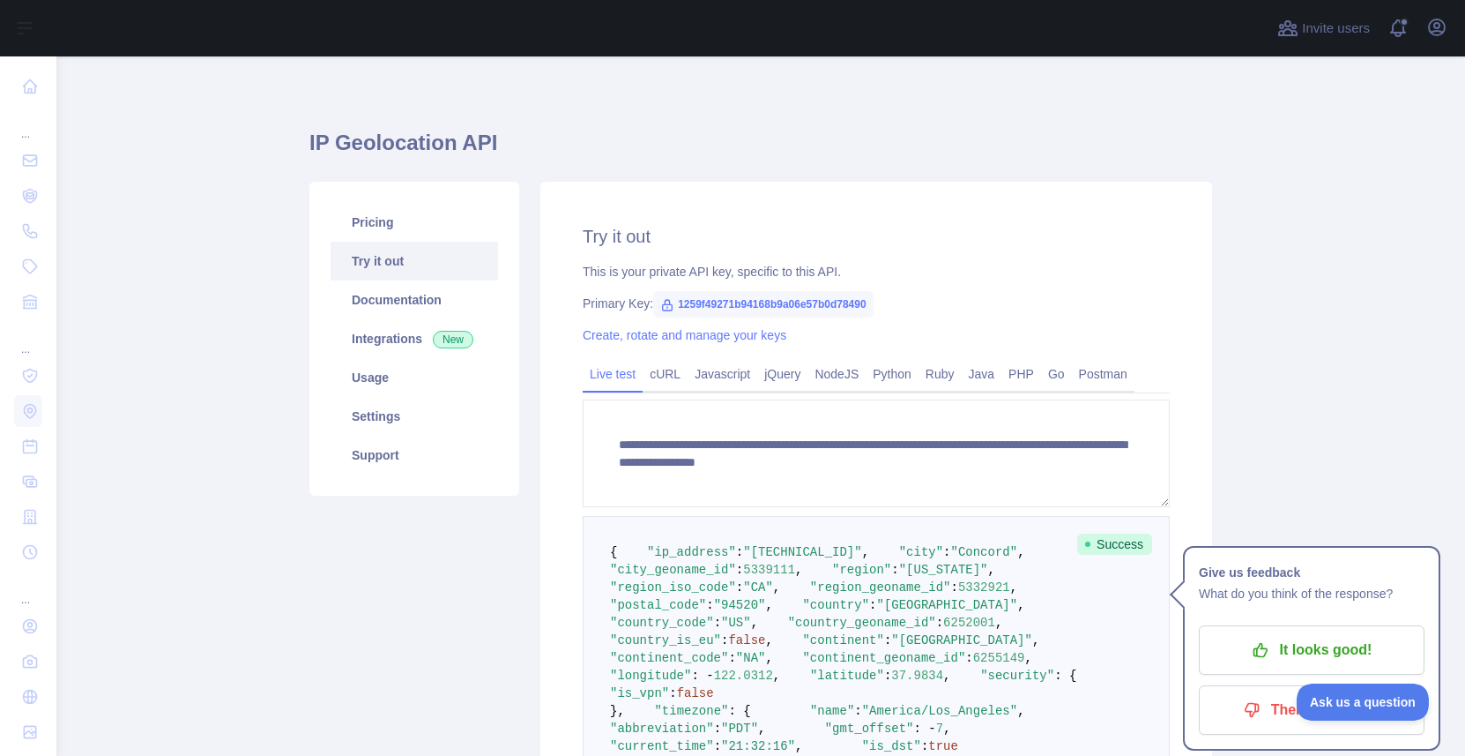
scroll to position [0, 0]
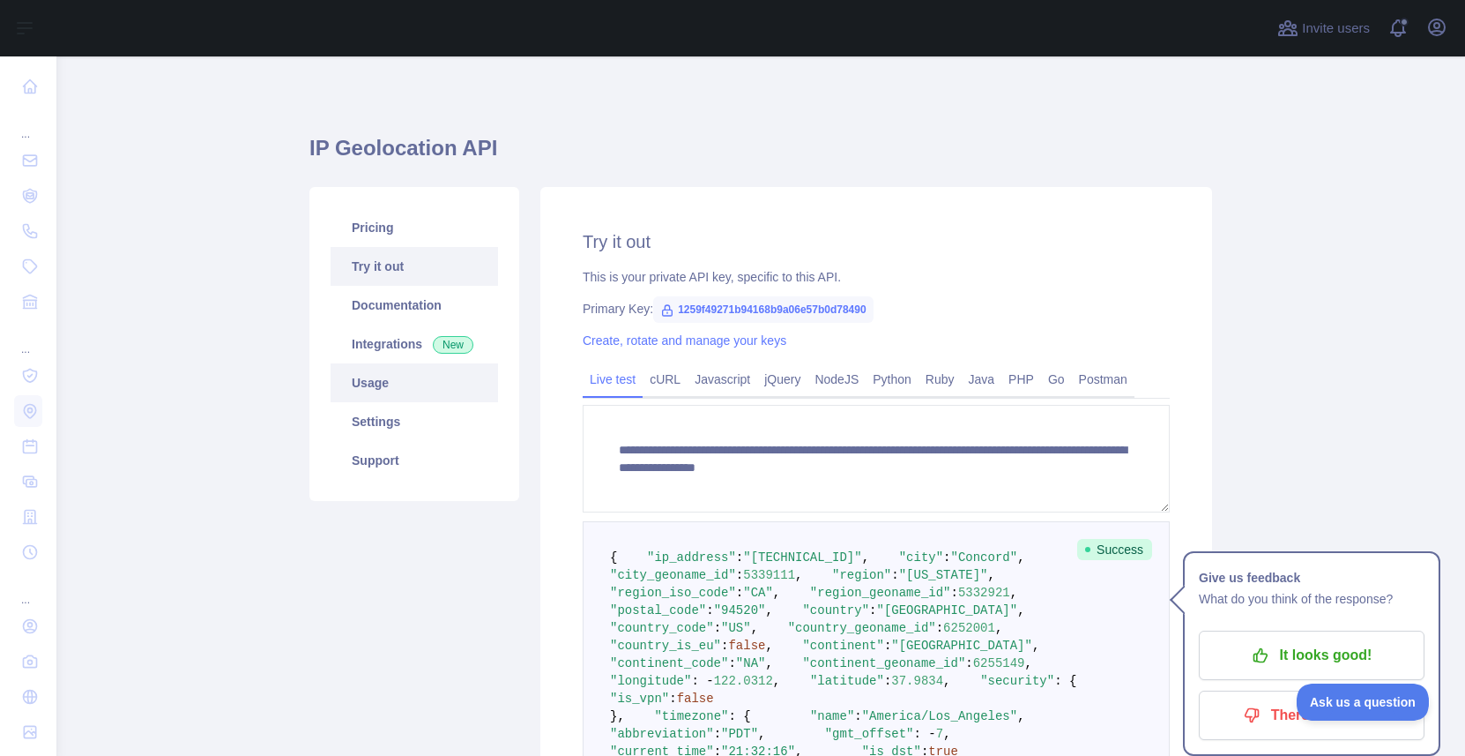
click at [428, 379] on link "Usage" at bounding box center [415, 382] width 168 height 39
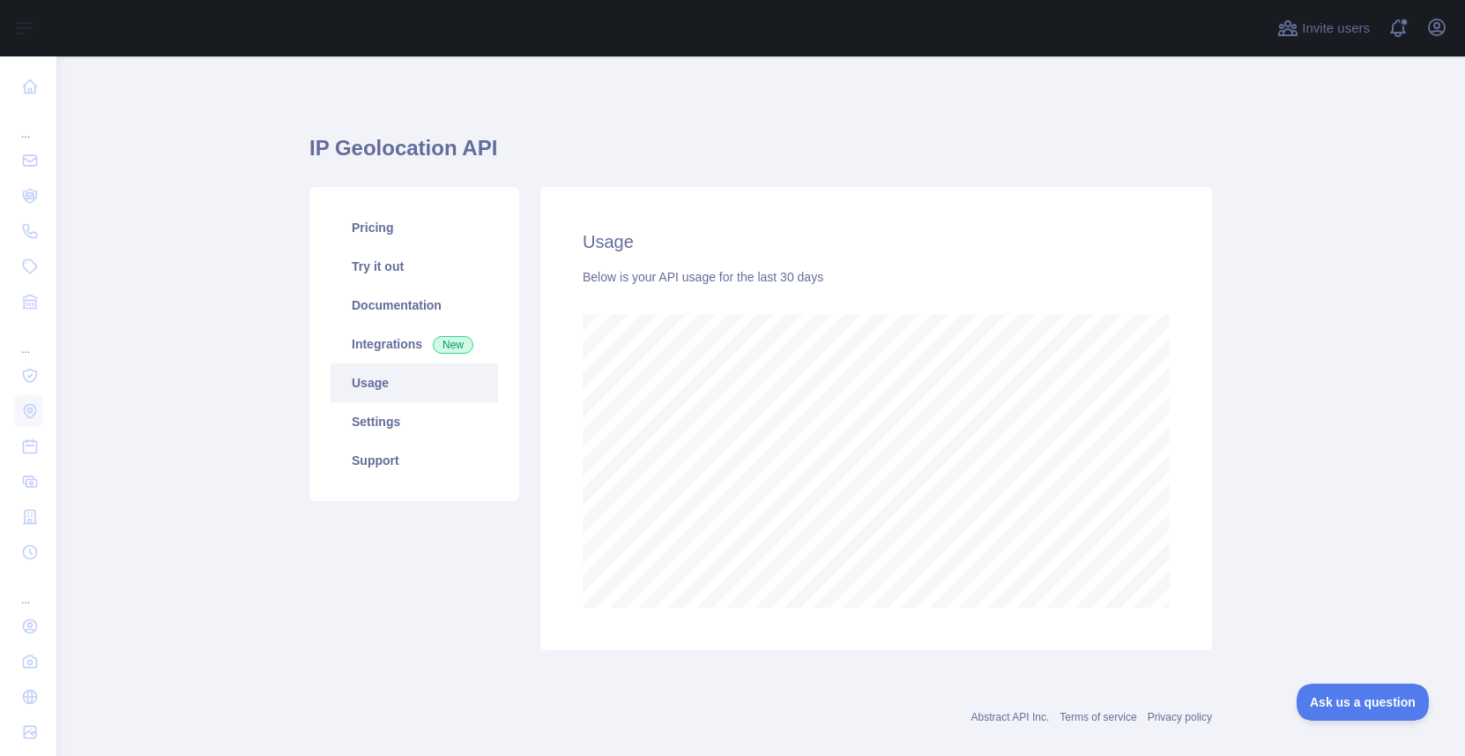
scroll to position [699, 1409]
click at [486, 582] on div "Pricing Try it out Documentation Integrations New Usage Settings Support" at bounding box center [414, 418] width 231 height 463
